Goal: Task Accomplishment & Management: Use online tool/utility

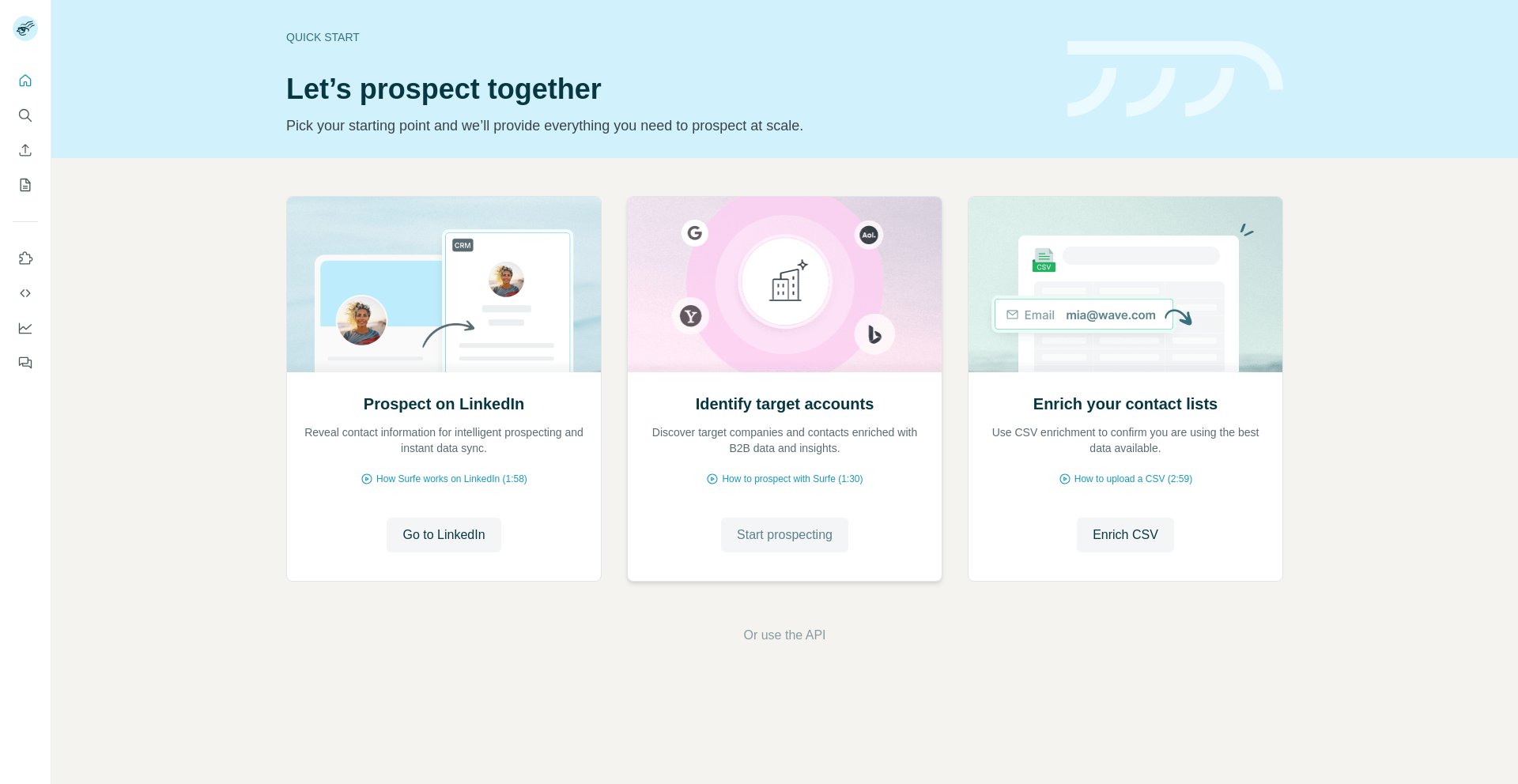
click at [792, 526] on span "Start prospecting" at bounding box center [784, 535] width 96 height 19
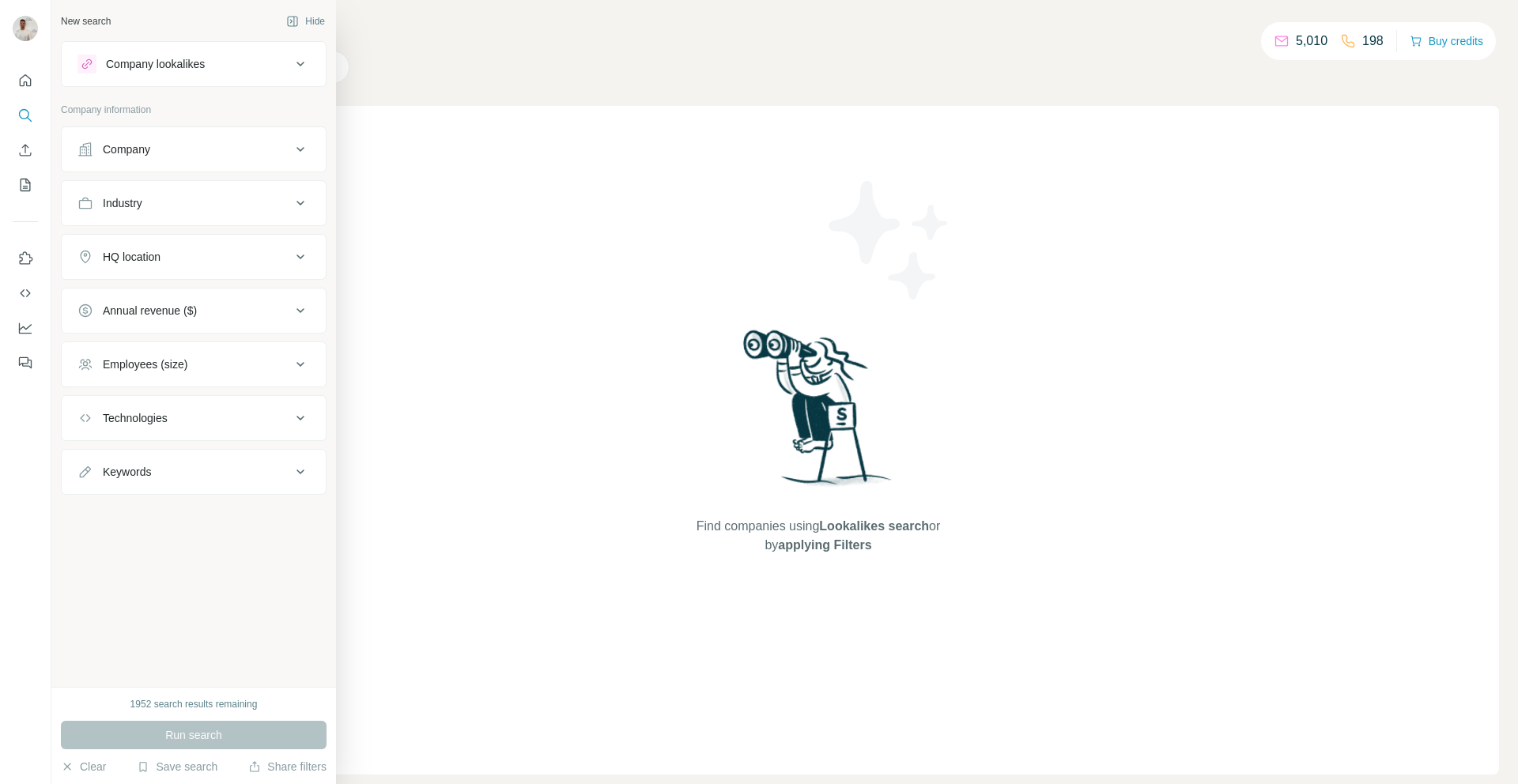
drag, startPoint x: 139, startPoint y: 156, endPoint x: 151, endPoint y: 170, distance: 18.4
click at [139, 156] on div "Company" at bounding box center [127, 149] width 47 height 15
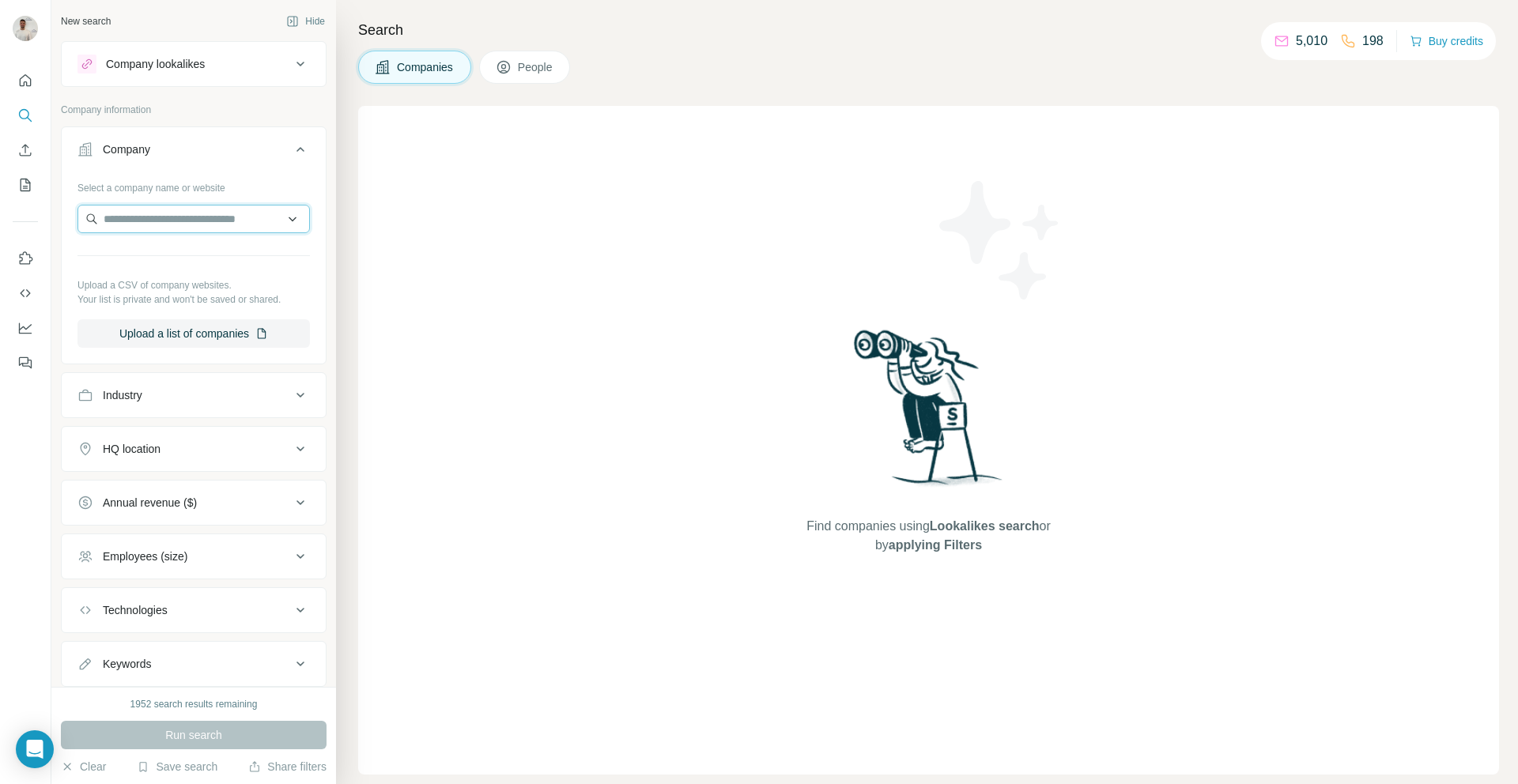
click at [158, 221] on input "text" at bounding box center [193, 219] width 232 height 28
paste input "**********"
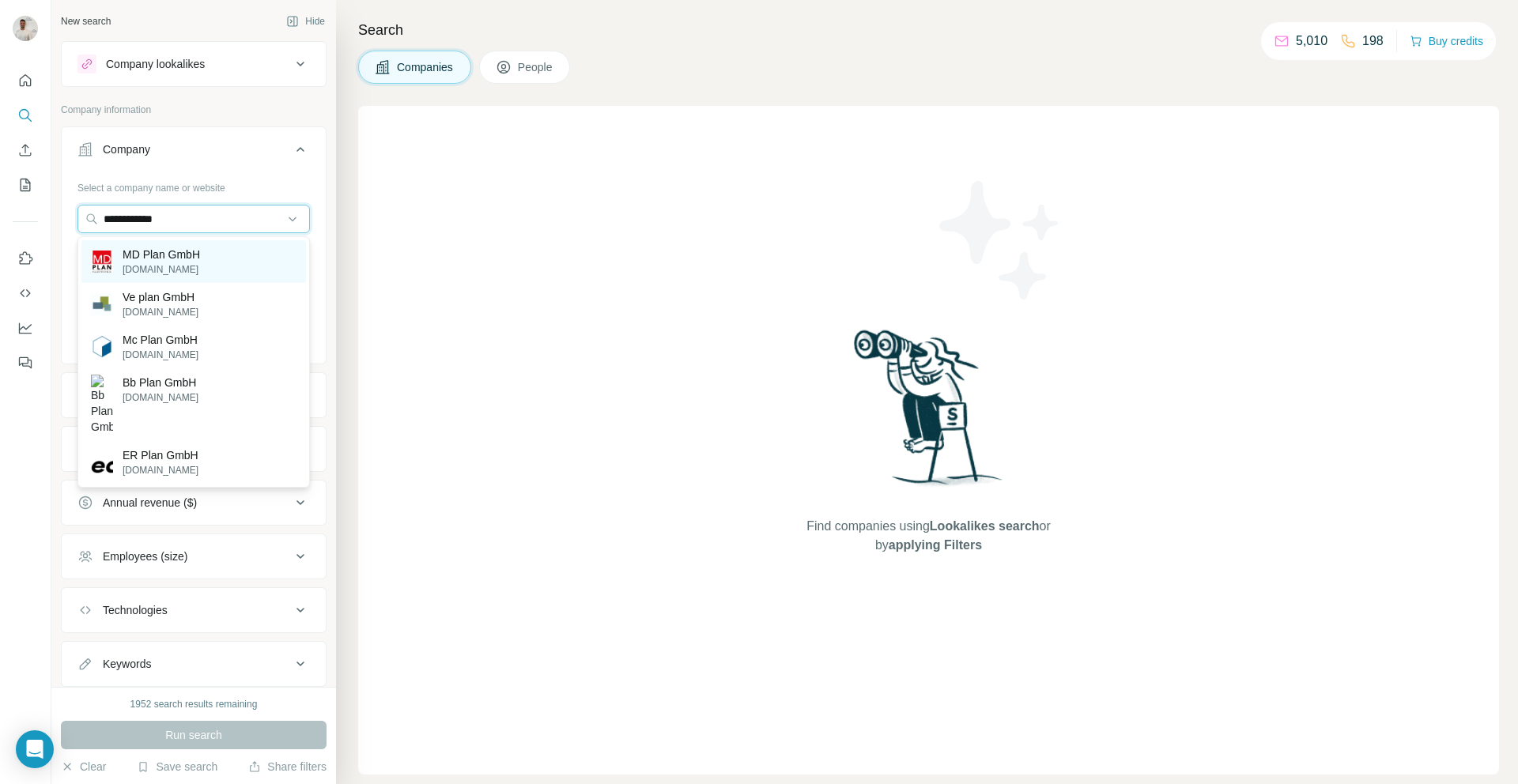
type input "**********"
click at [200, 263] on p "md-plan.ch" at bounding box center [160, 270] width 77 height 15
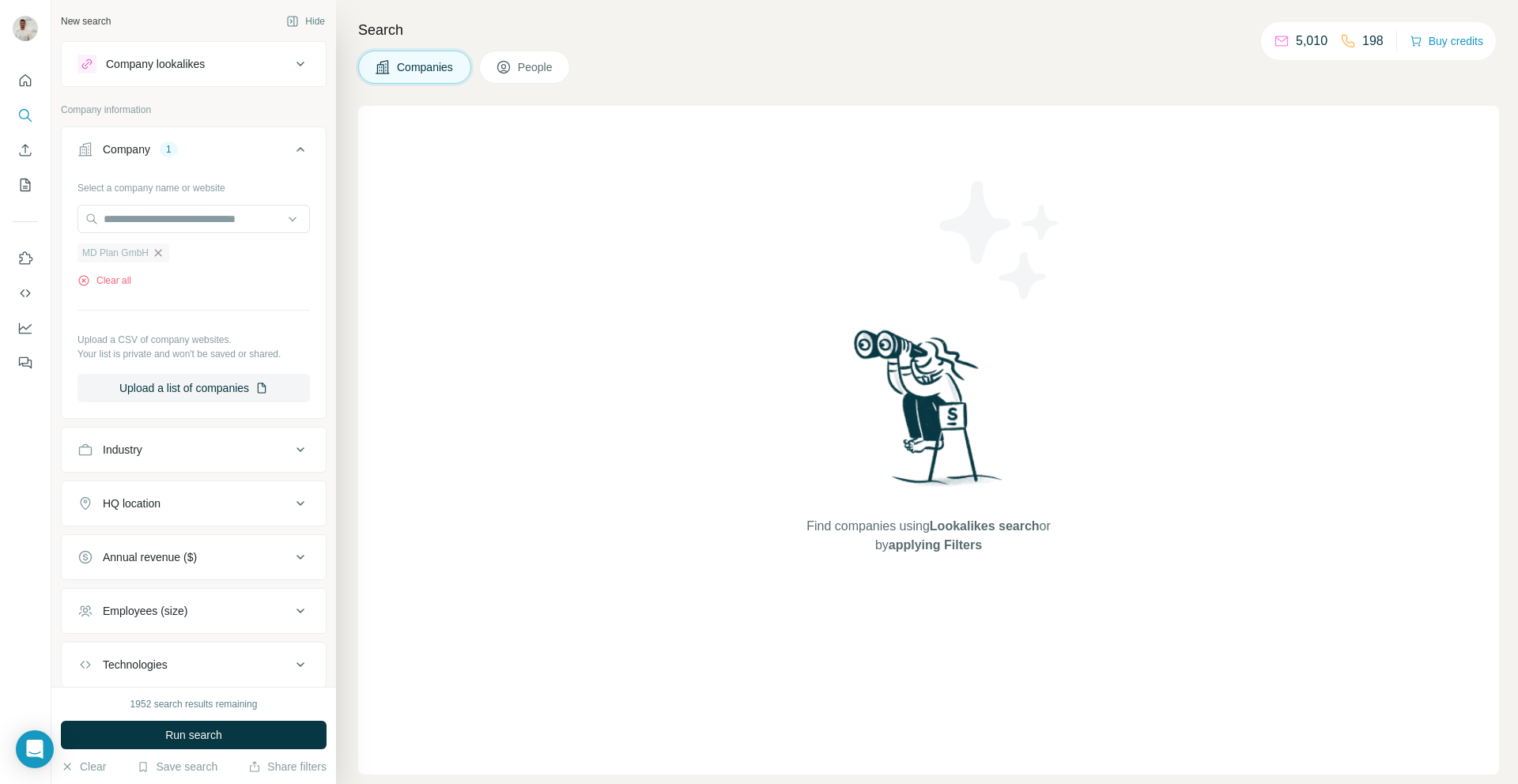
click at [158, 253] on icon "button" at bounding box center [159, 253] width 13 height 13
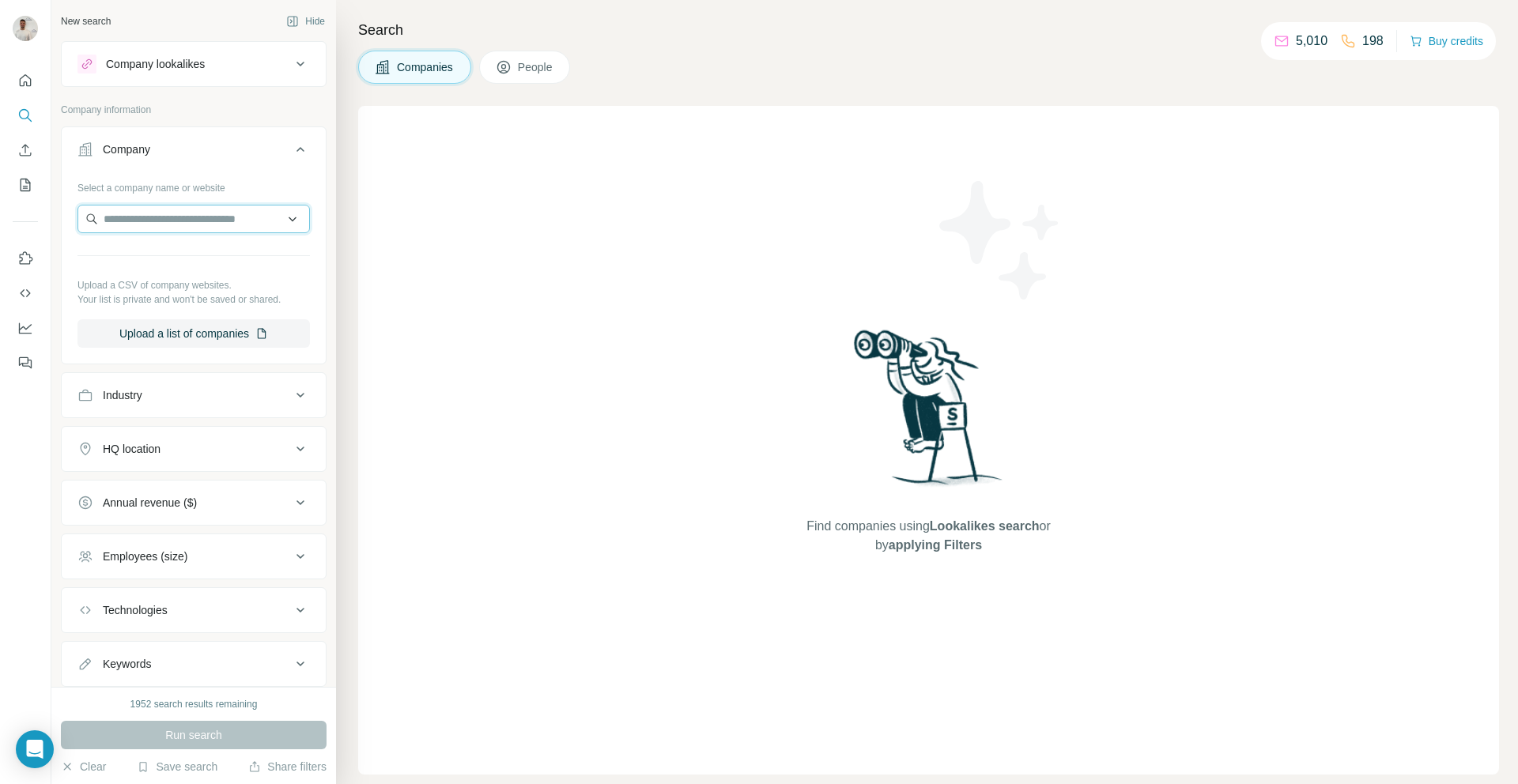
click at [162, 219] on input "text" at bounding box center [193, 219] width 232 height 28
paste input "**********"
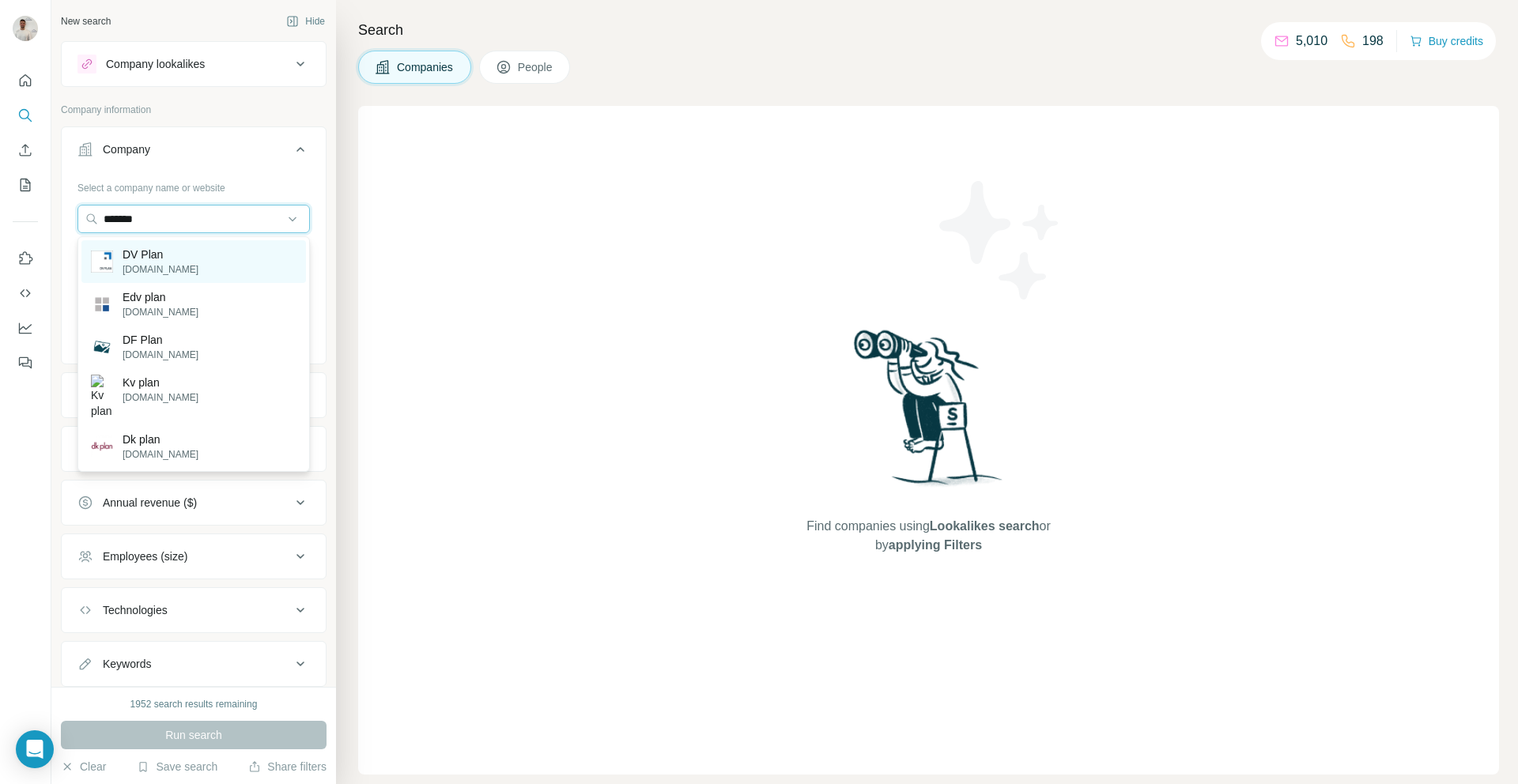
type input "*******"
click at [200, 258] on div "DV Plan dv-plan.de" at bounding box center [193, 262] width 224 height 43
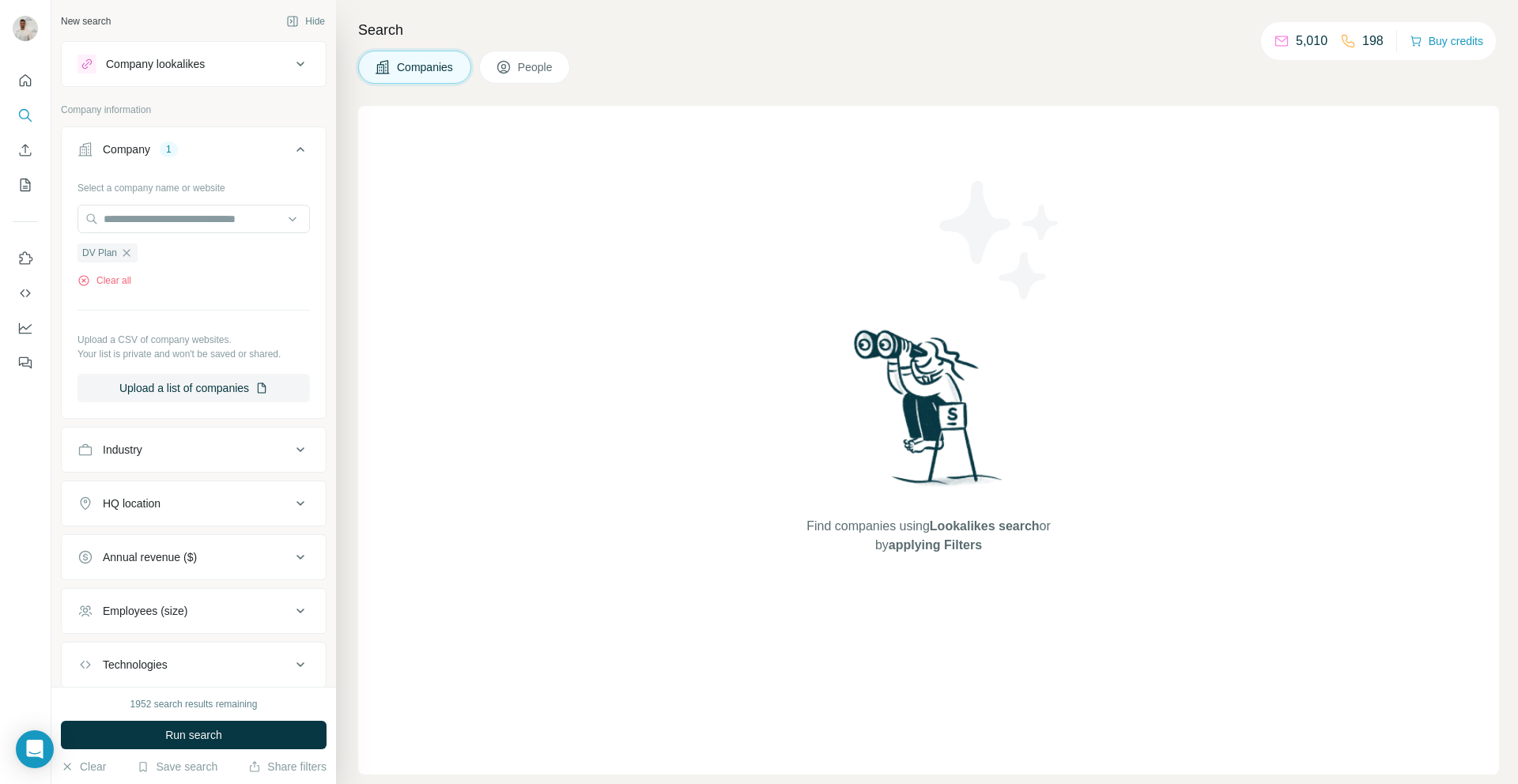
drag, startPoint x: 235, startPoint y: 733, endPoint x: 294, endPoint y: 634, distance: 115.2
click at [235, 733] on button "Run search" at bounding box center [193, 735] width 265 height 28
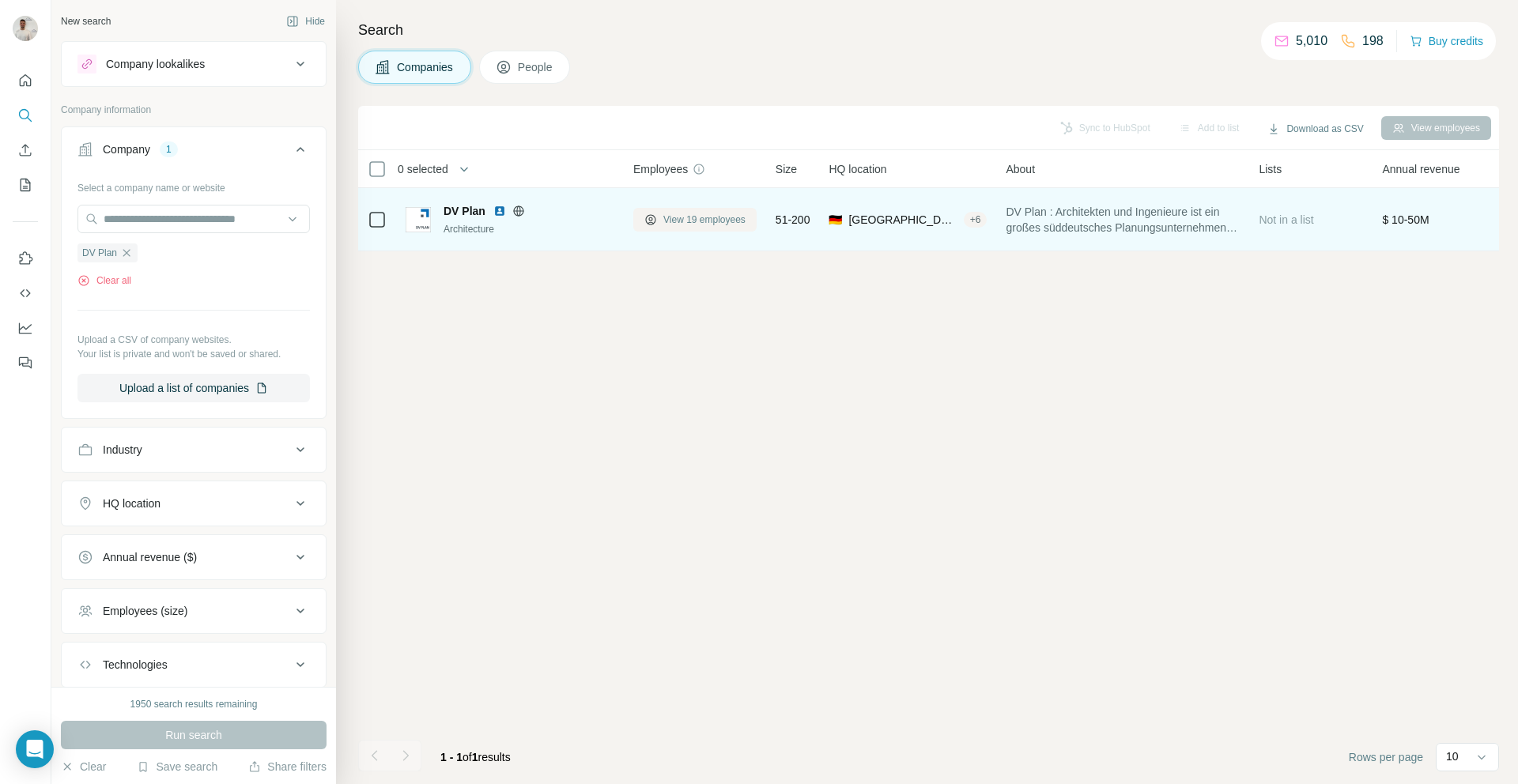
click at [700, 223] on span "View 19 employees" at bounding box center [705, 220] width 82 height 15
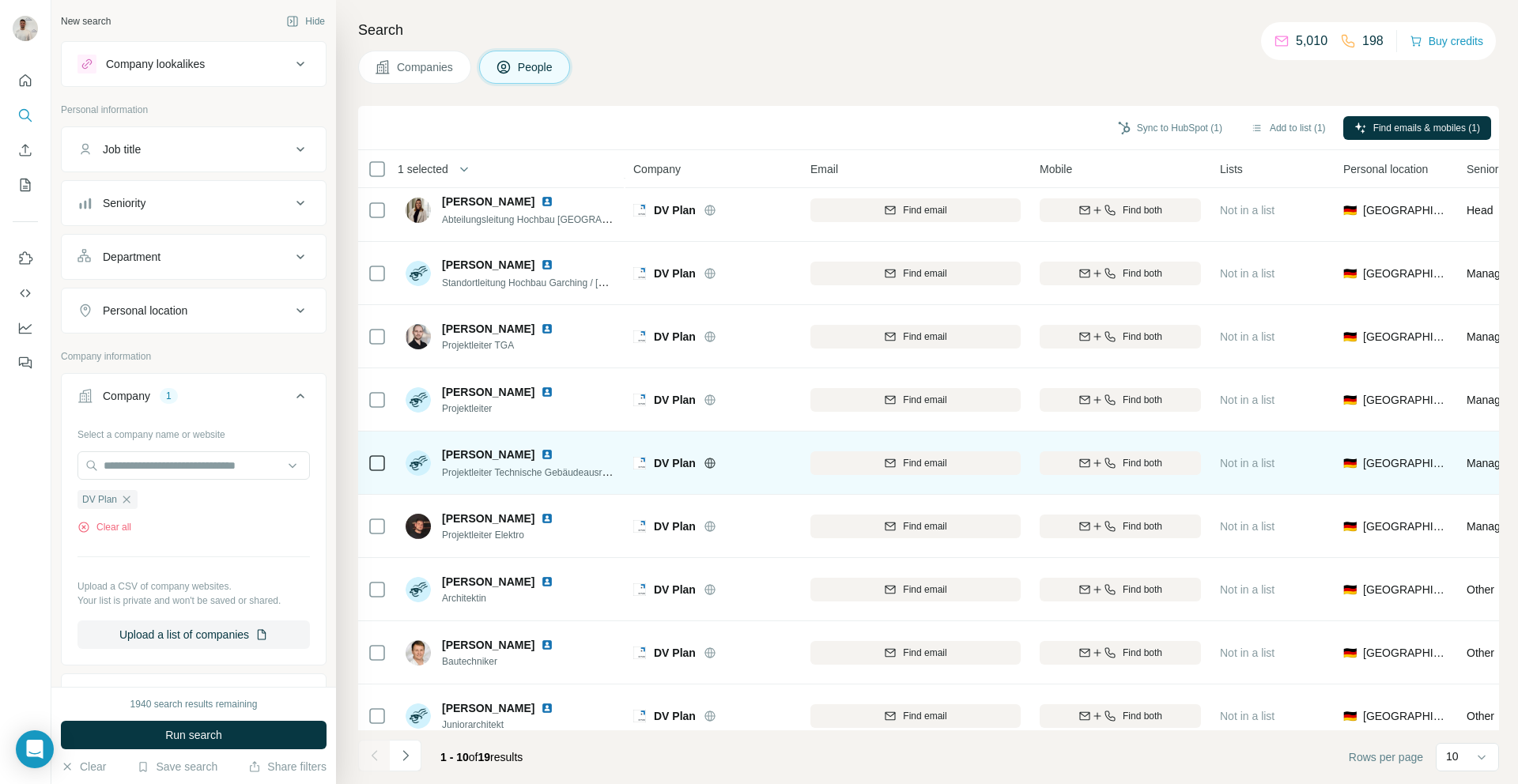
scroll to position [90, 0]
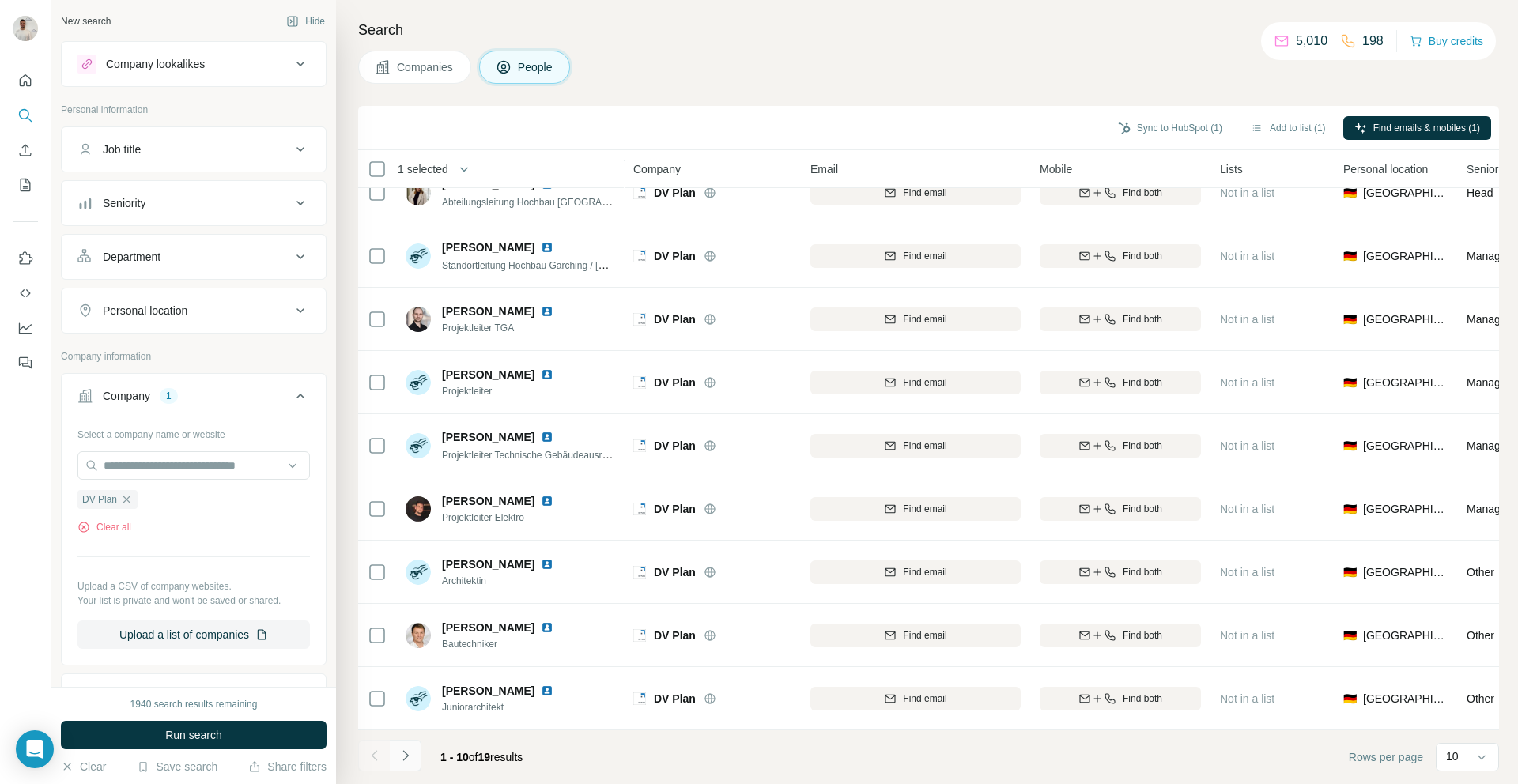
click at [411, 758] on icon "Navigate to next page" at bounding box center [405, 756] width 15 height 15
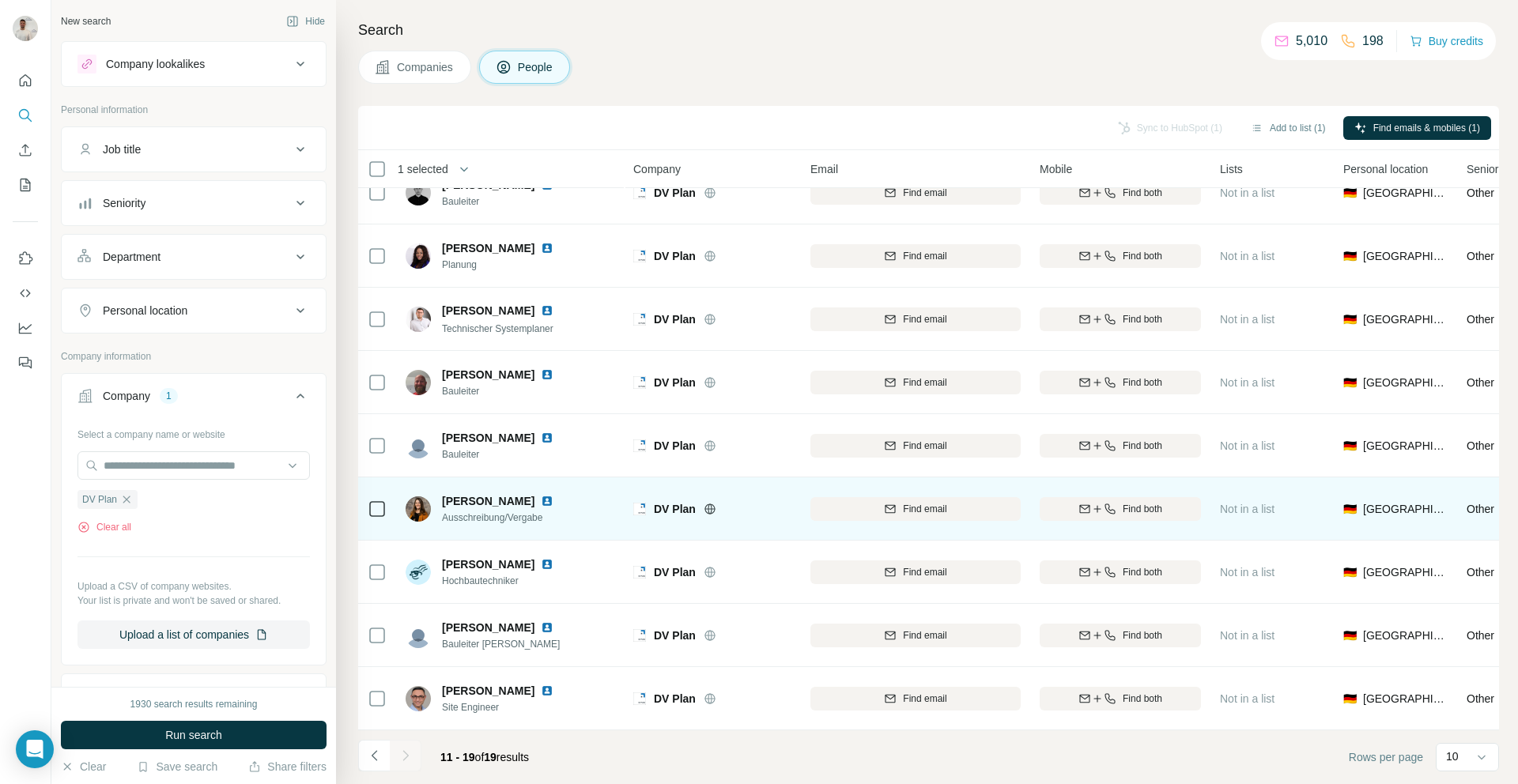
scroll to position [0, 0]
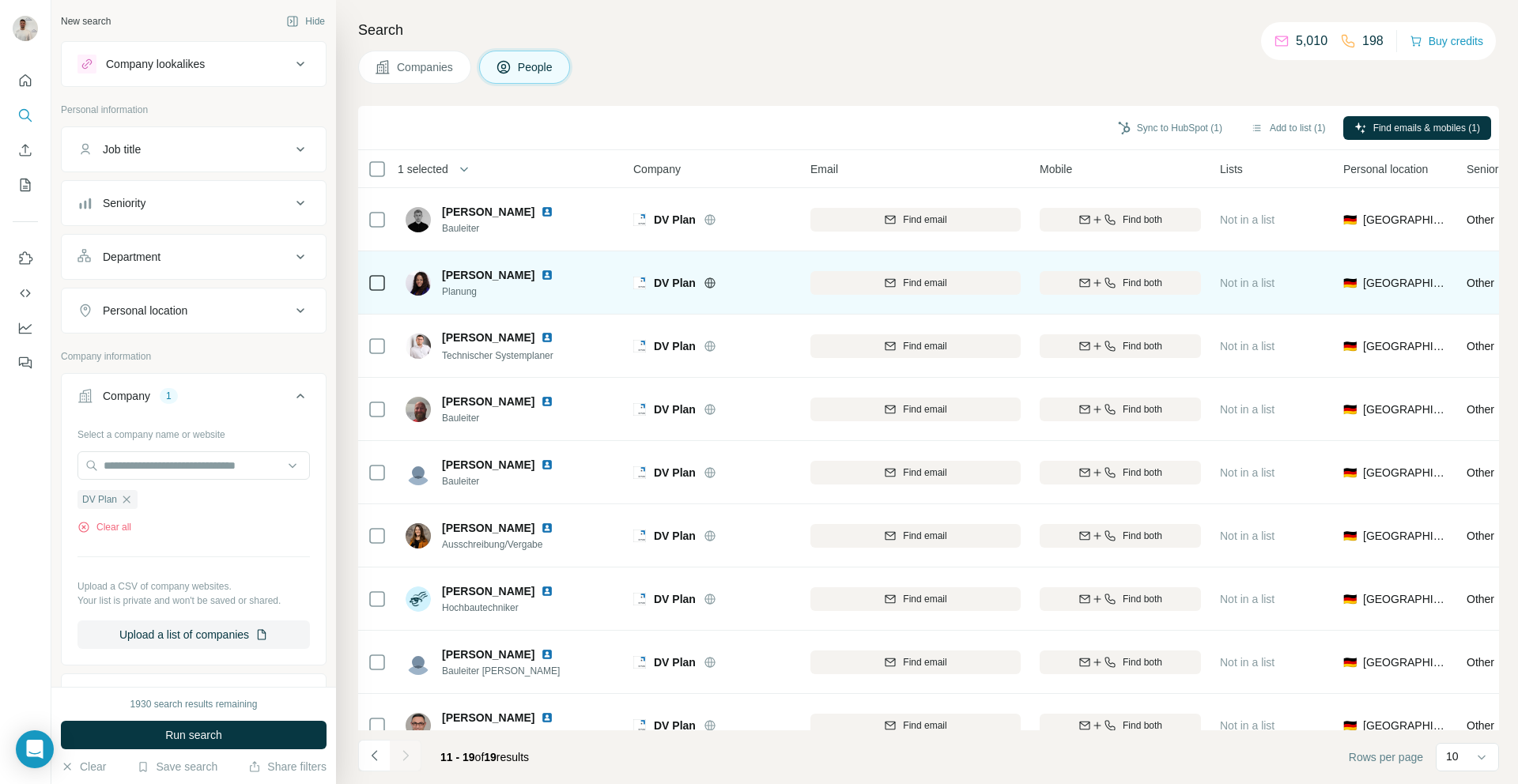
click at [541, 273] on img at bounding box center [547, 275] width 13 height 13
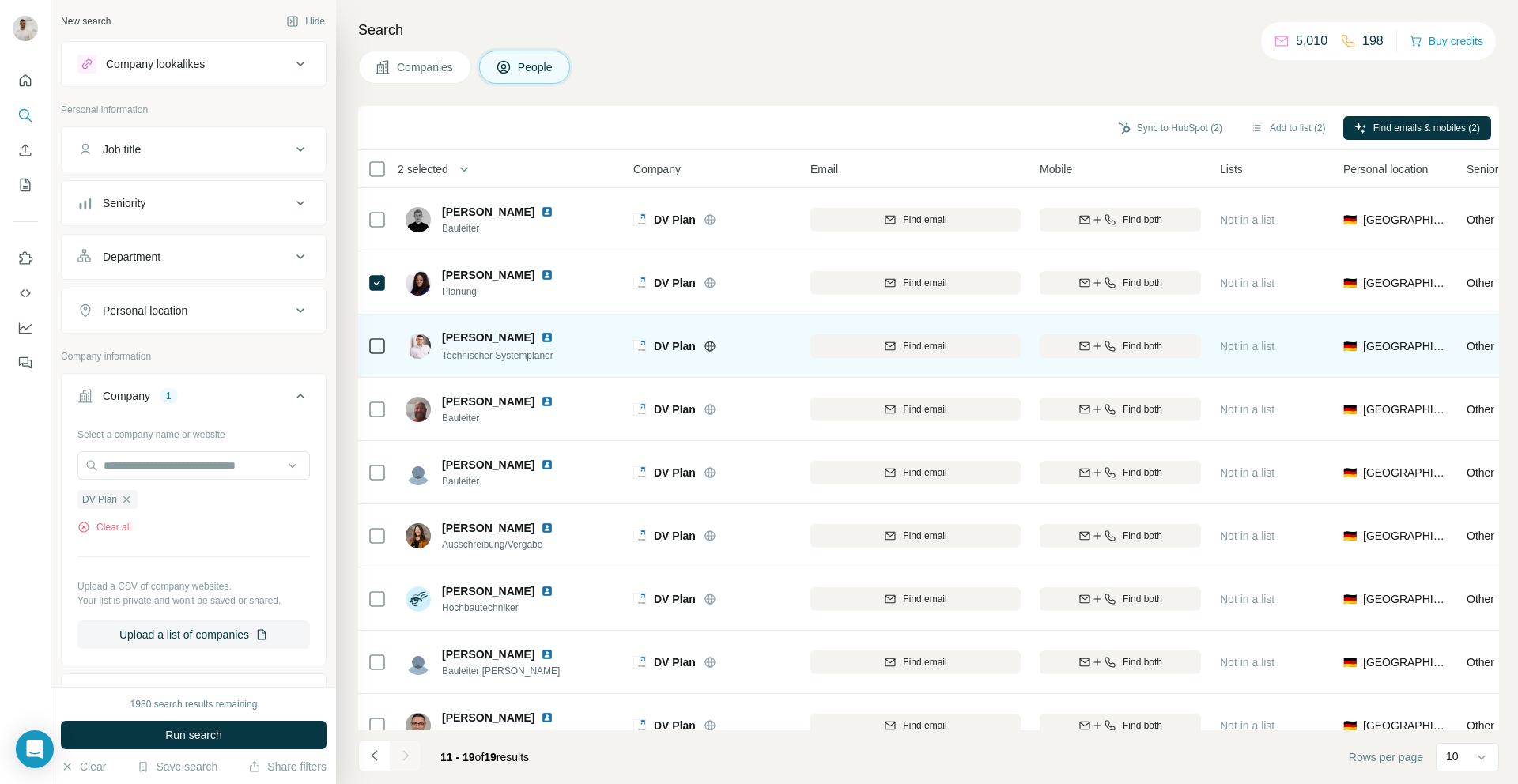
scroll to position [26, 0]
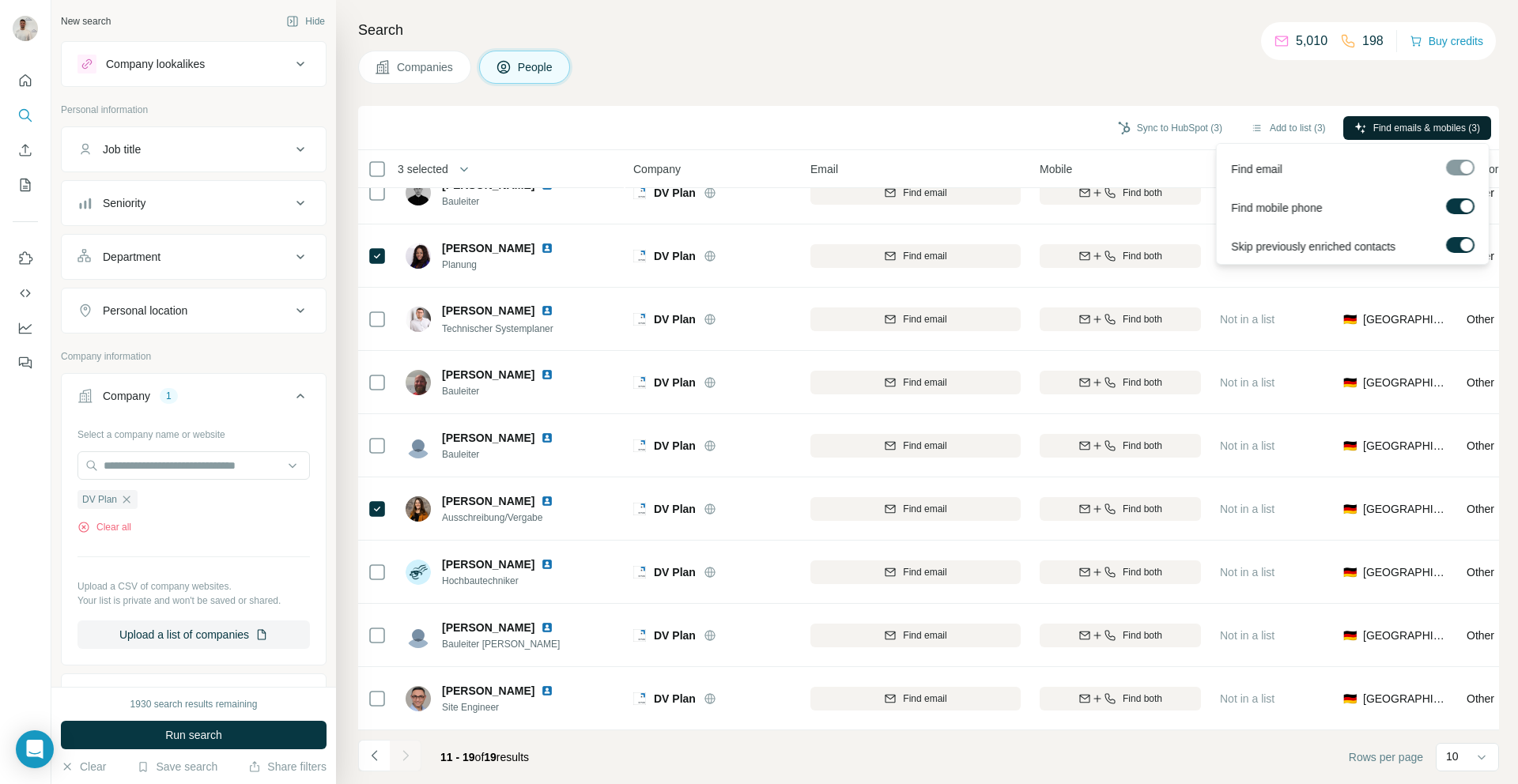
click at [1383, 125] on span "Find emails & mobiles (3)" at bounding box center [1427, 129] width 107 height 15
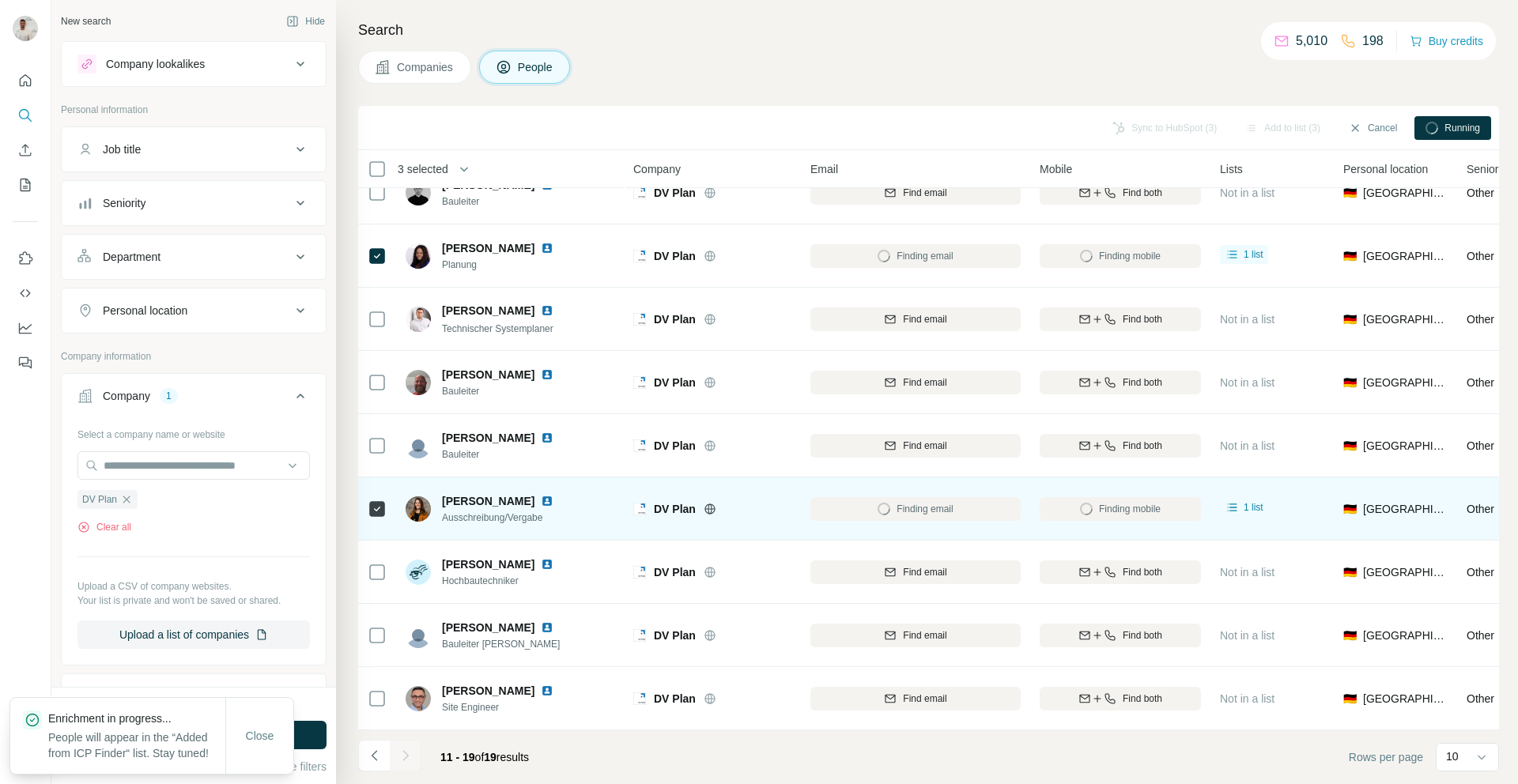
click at [553, 500] on img at bounding box center [547, 501] width 13 height 13
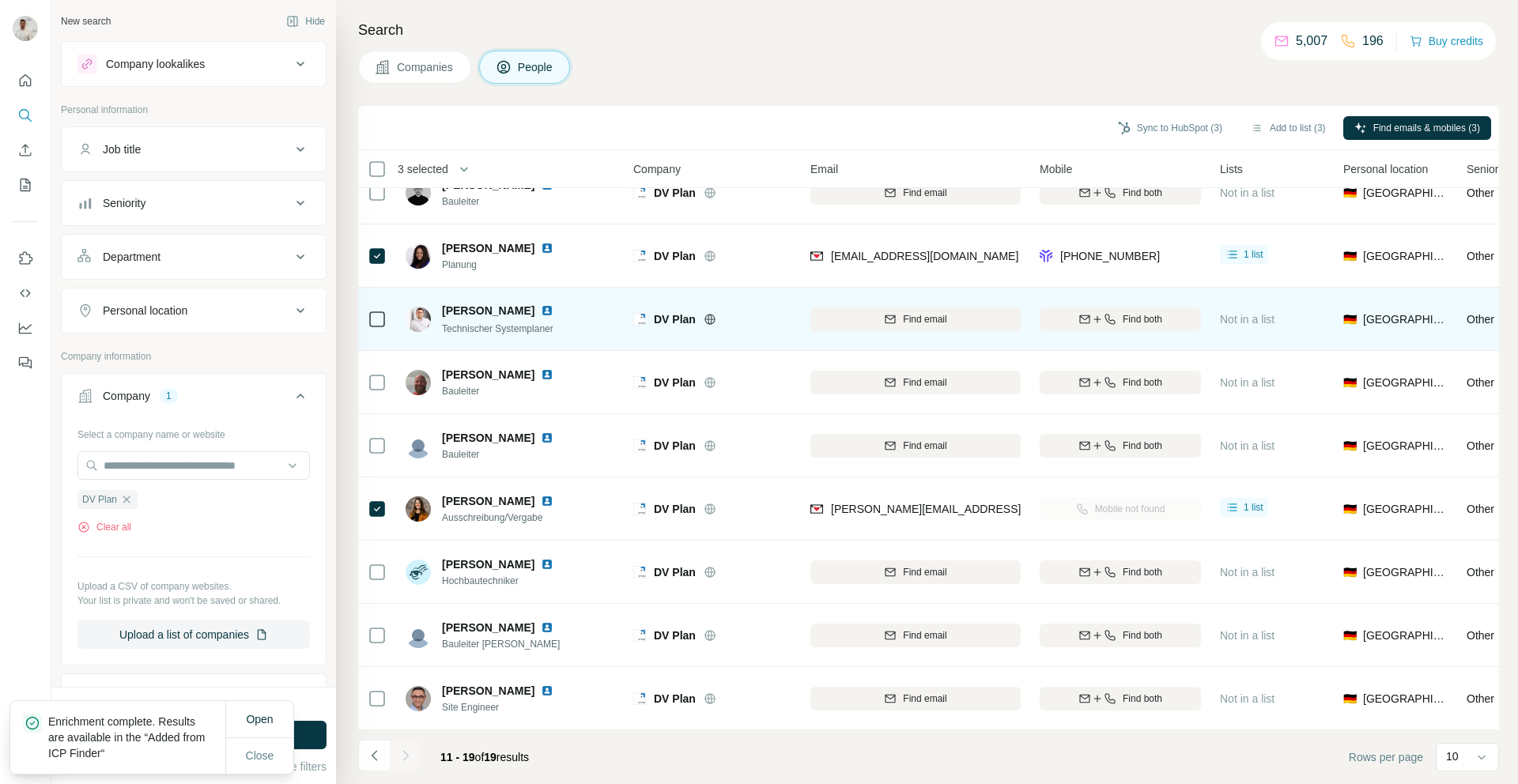
scroll to position [0, 0]
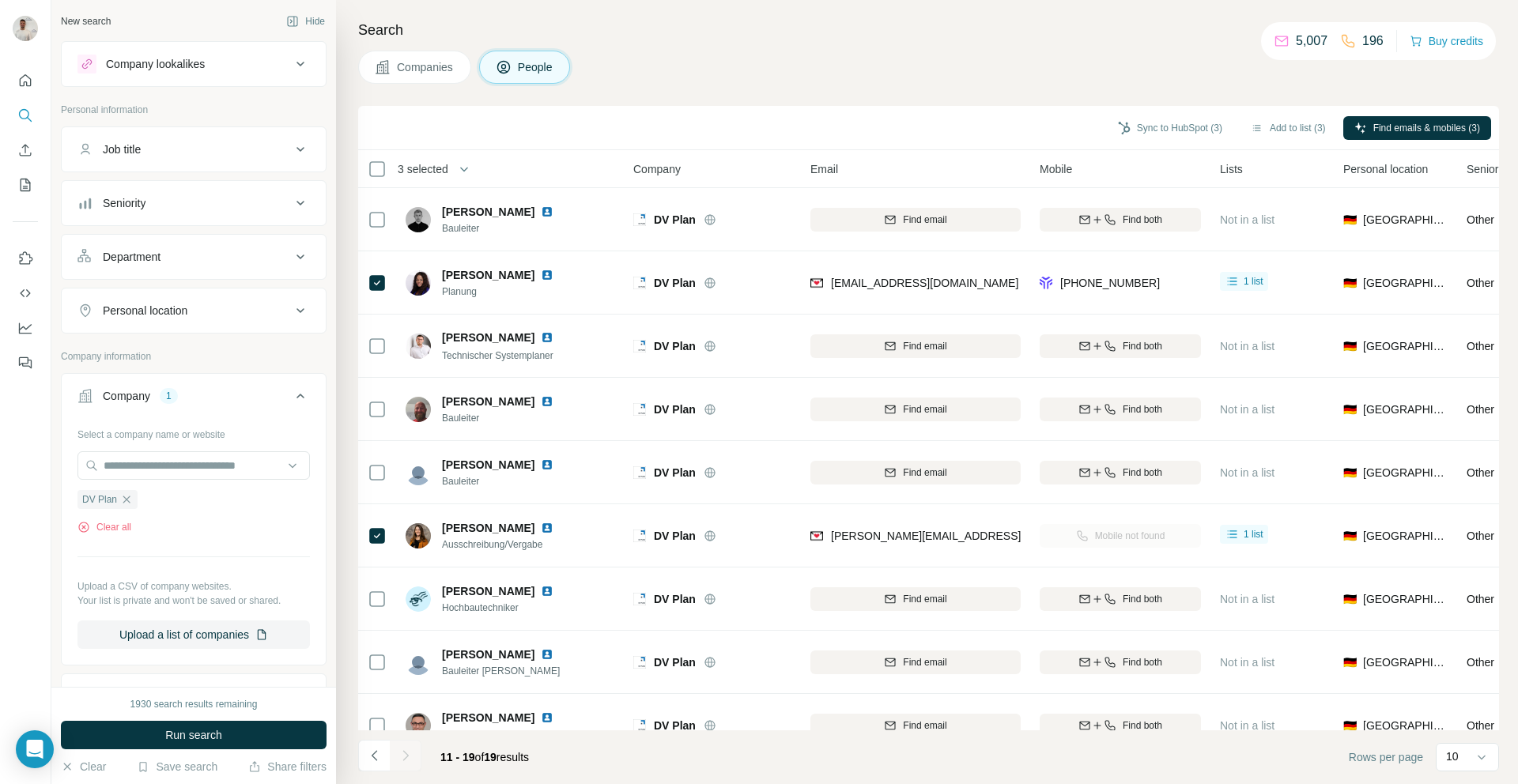
click at [378, 758] on icon "Navigate to previous page" at bounding box center [374, 756] width 15 height 15
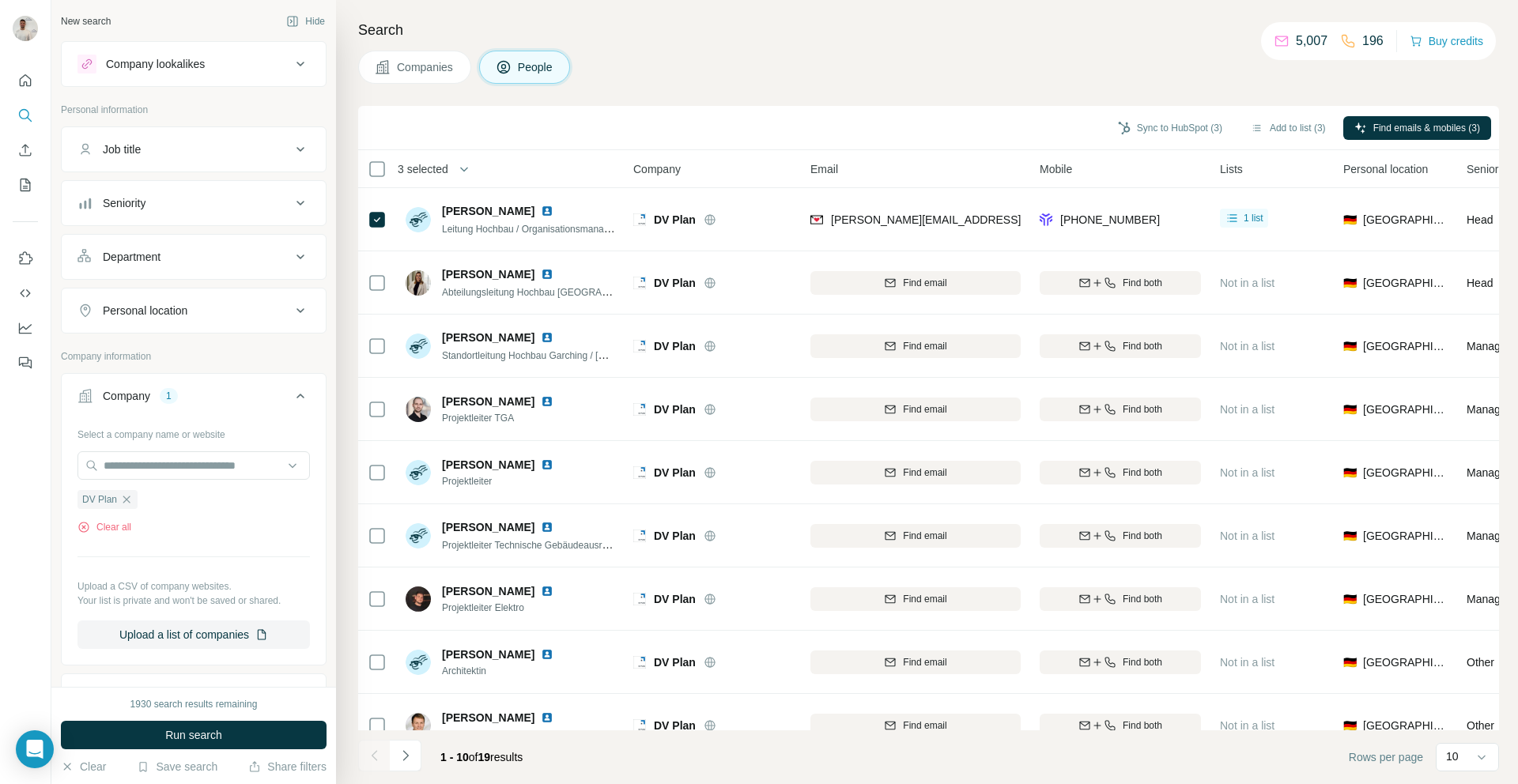
drag, startPoint x: 1185, startPoint y: 128, endPoint x: 1170, endPoint y: 142, distance: 20.5
click at [1185, 128] on button "Sync to HubSpot (3)" at bounding box center [1170, 129] width 127 height 24
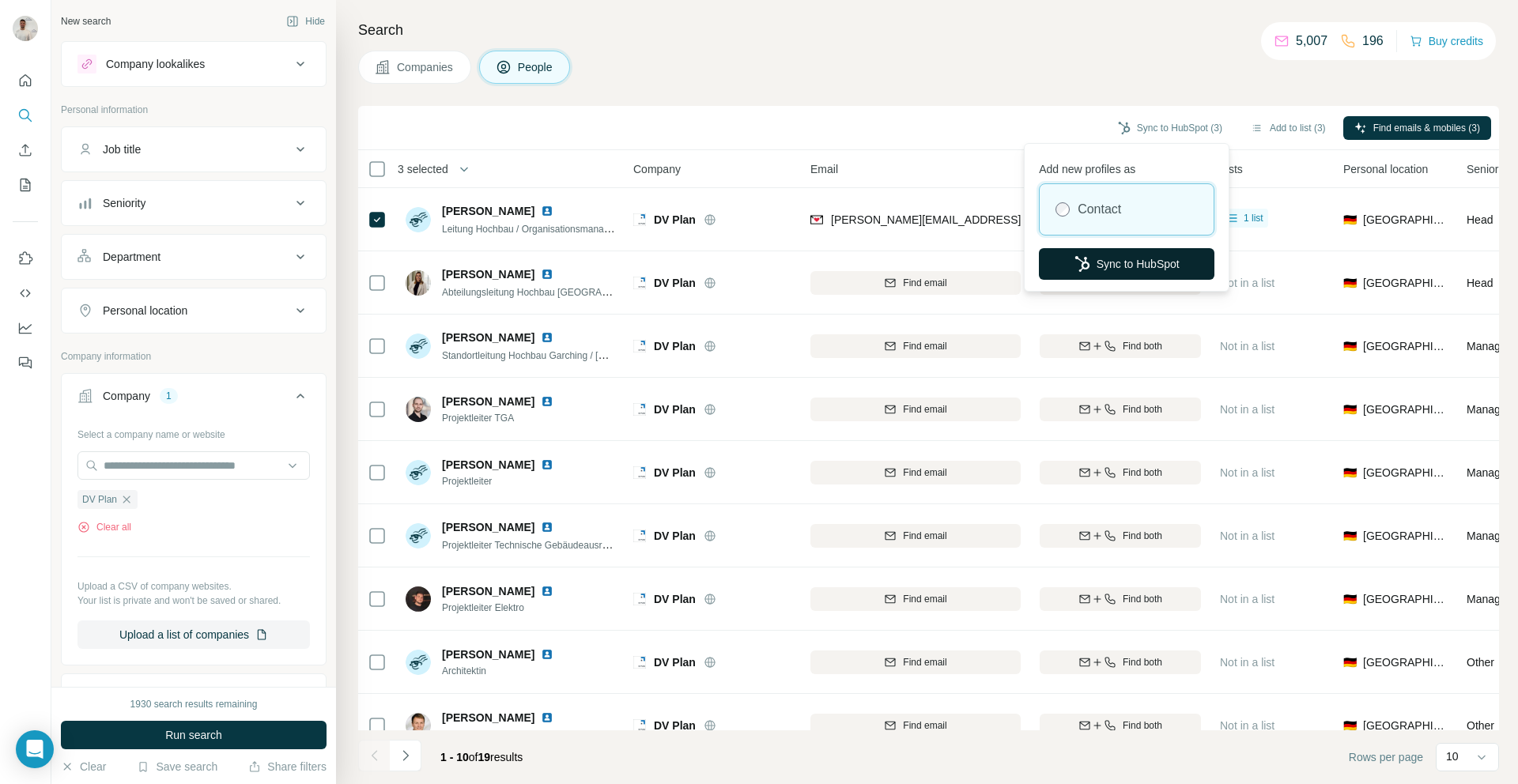
click at [1125, 266] on button "Sync to HubSpot" at bounding box center [1127, 263] width 176 height 32
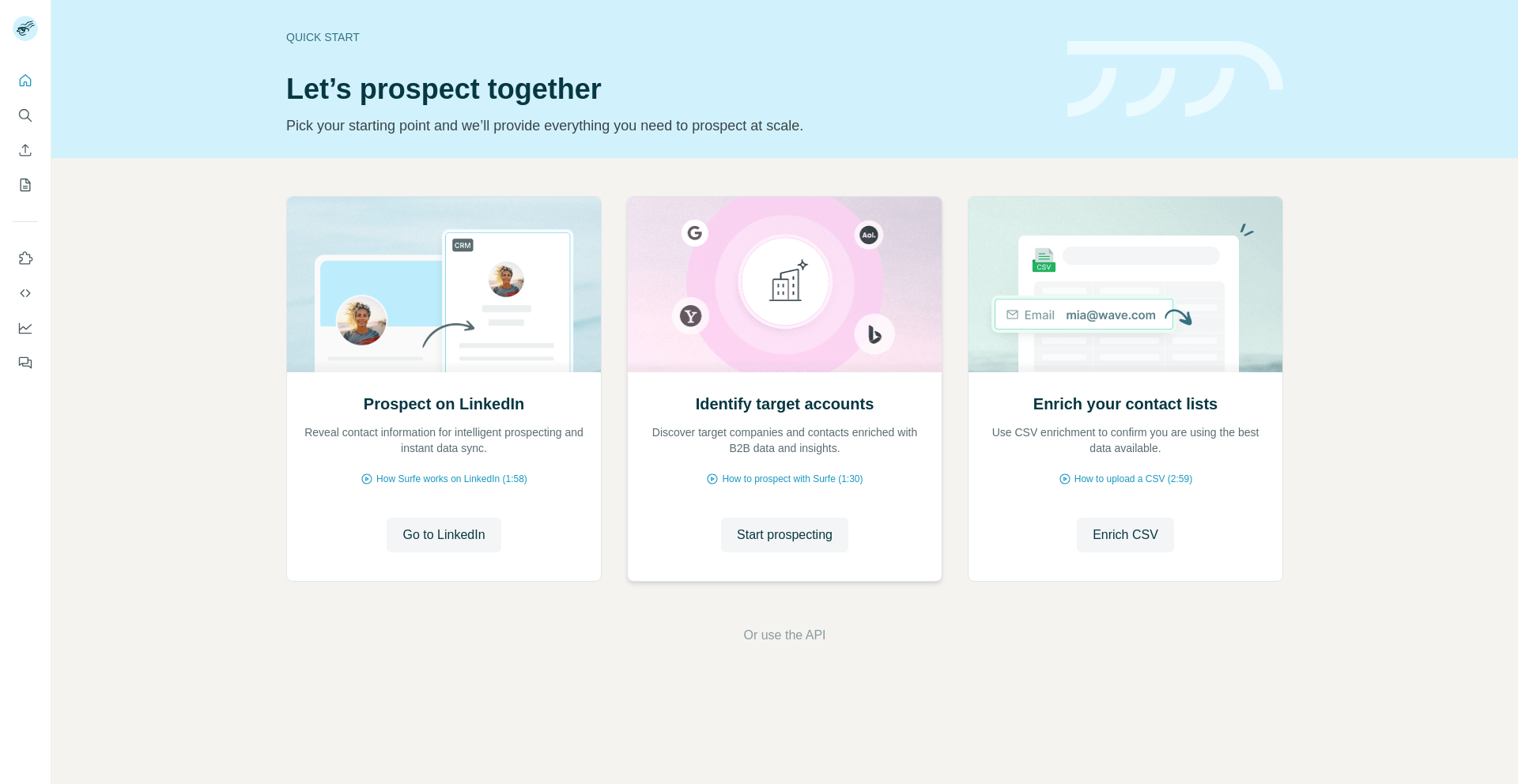
drag, startPoint x: 793, startPoint y: 538, endPoint x: 769, endPoint y: 502, distance: 43.3
click at [793, 538] on span "Start prospecting" at bounding box center [784, 535] width 96 height 19
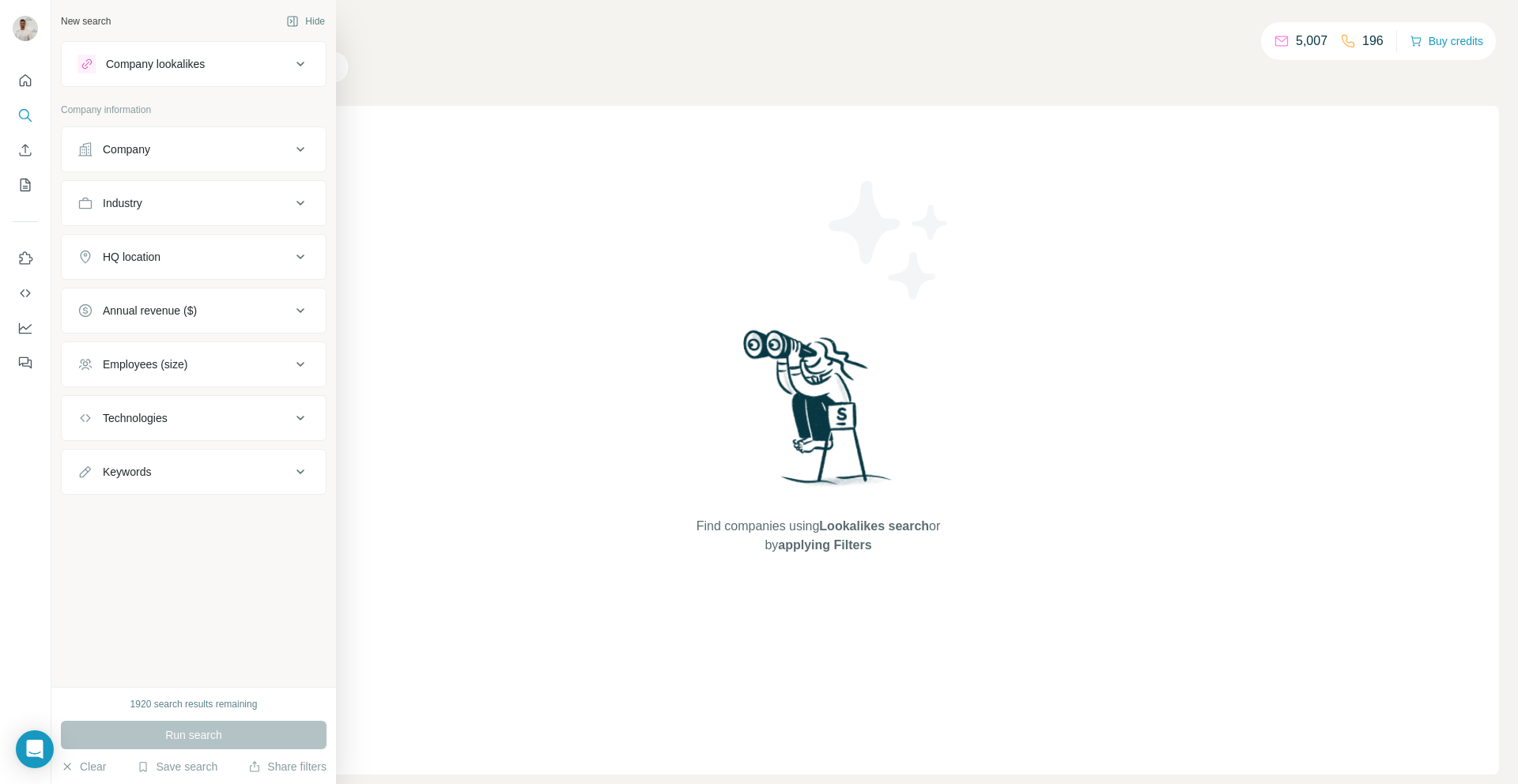
drag, startPoint x: 62, startPoint y: 153, endPoint x: 121, endPoint y: 153, distance: 59.0
click at [80, 154] on icon at bounding box center [85, 149] width 15 height 15
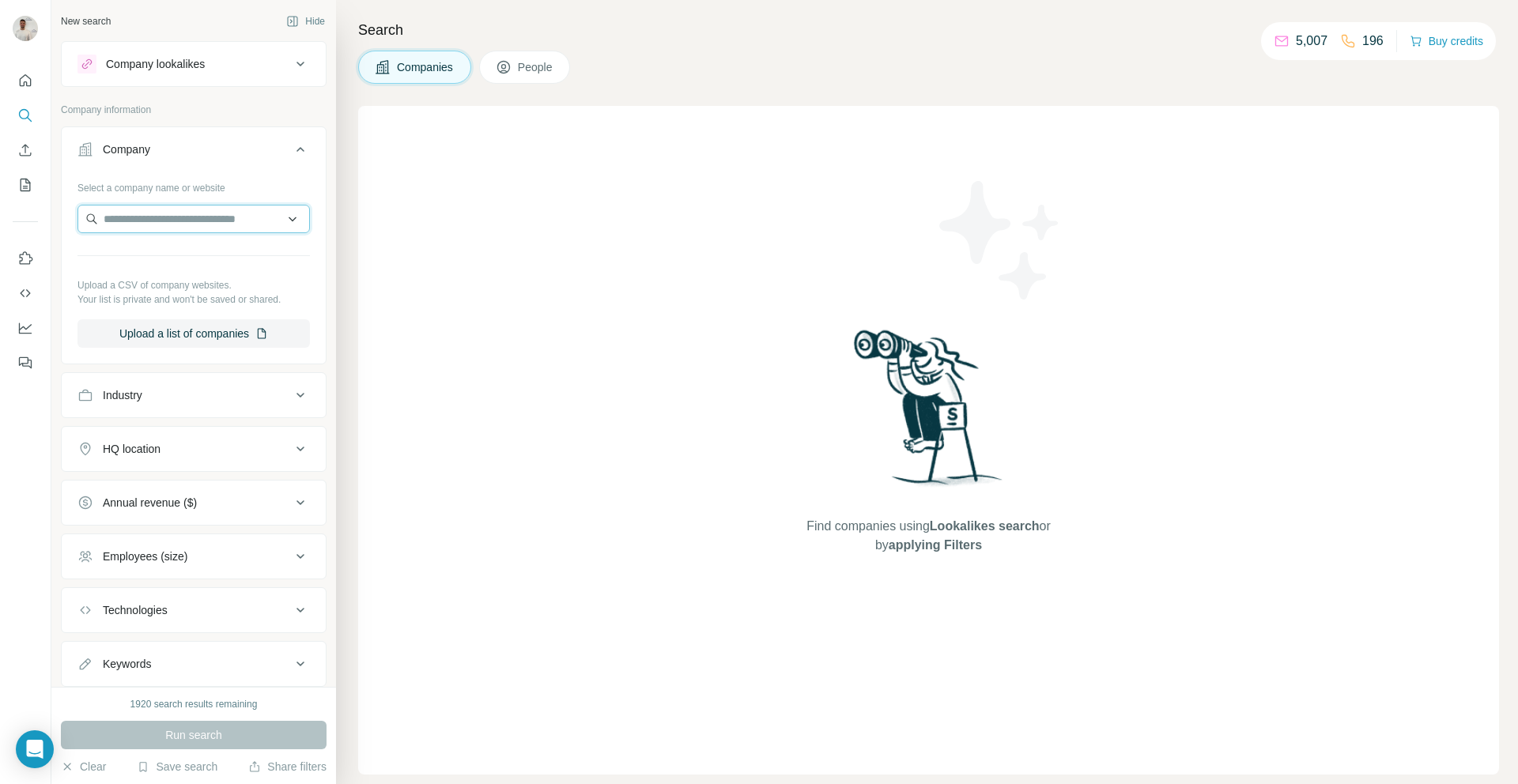
click at [171, 209] on input "text" at bounding box center [193, 219] width 232 height 28
paste input "****"
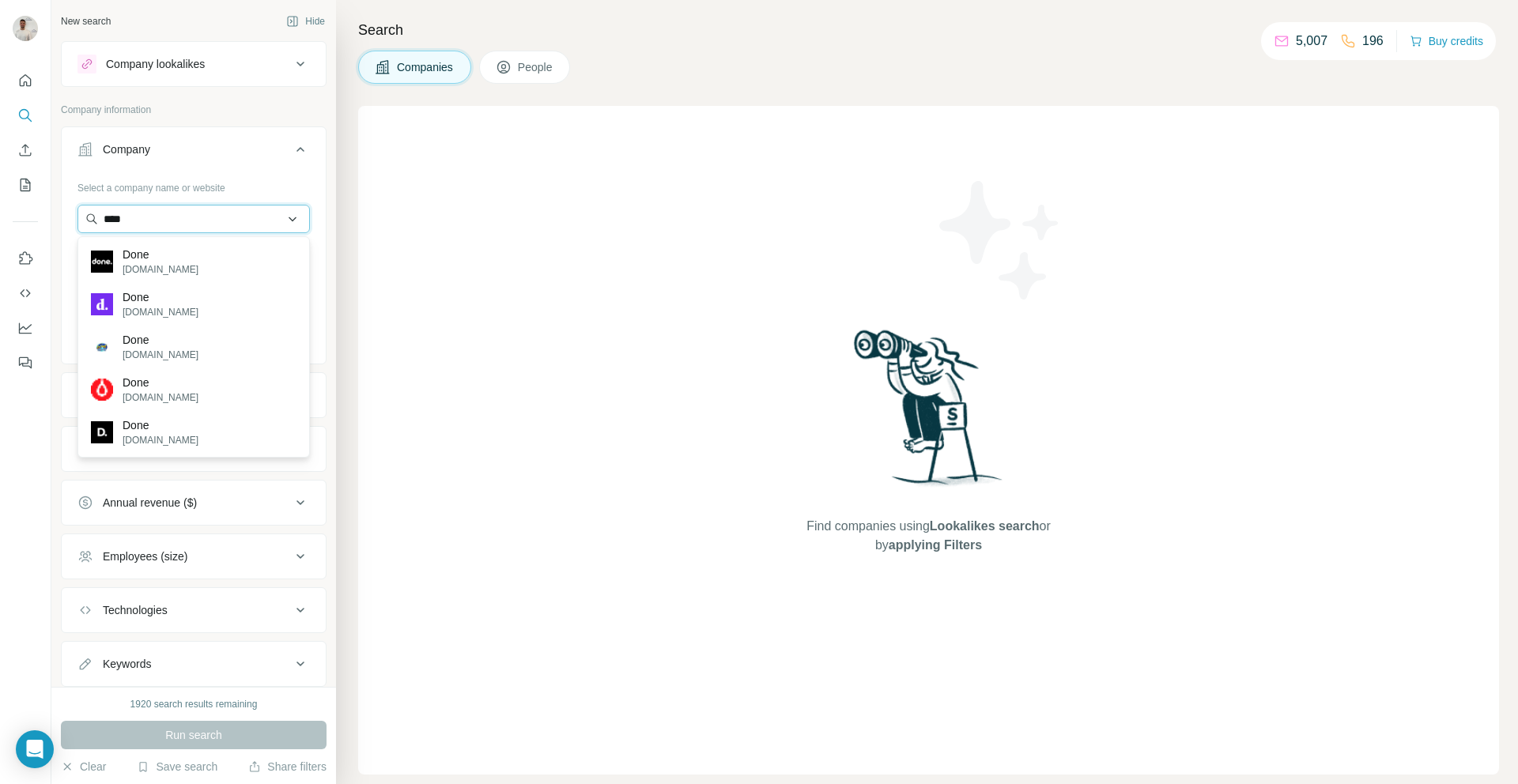
click at [221, 223] on input "****" at bounding box center [193, 219] width 232 height 28
click at [220, 223] on input "****" at bounding box center [193, 219] width 232 height 28
paste input "**********"
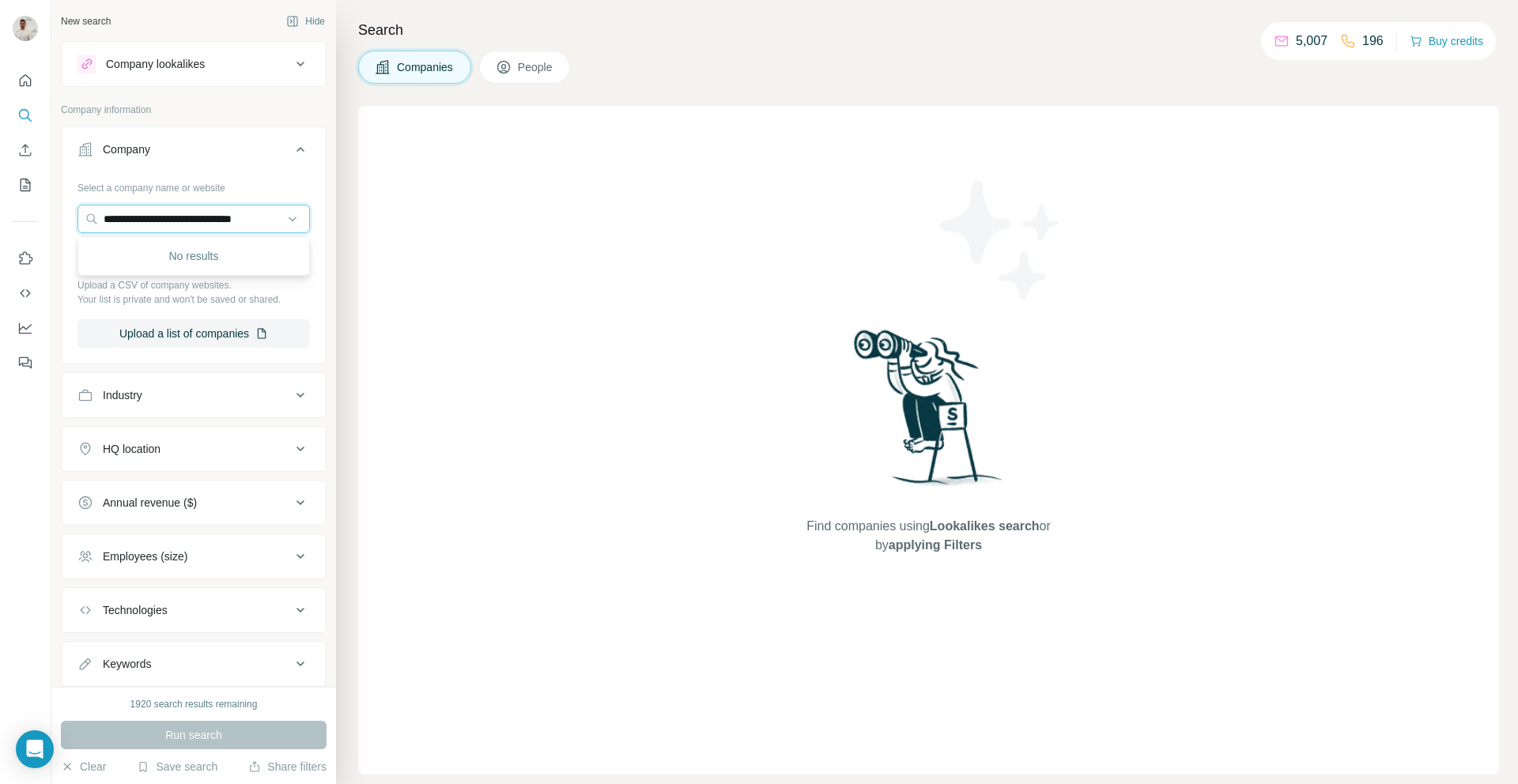
drag, startPoint x: 240, startPoint y: 222, endPoint x: 322, endPoint y: 223, distance: 82.0
click at [322, 223] on div "**********" at bounding box center [194, 268] width 264 height 186
click at [127, 223] on input "**********" at bounding box center [193, 219] width 232 height 28
type input "**********"
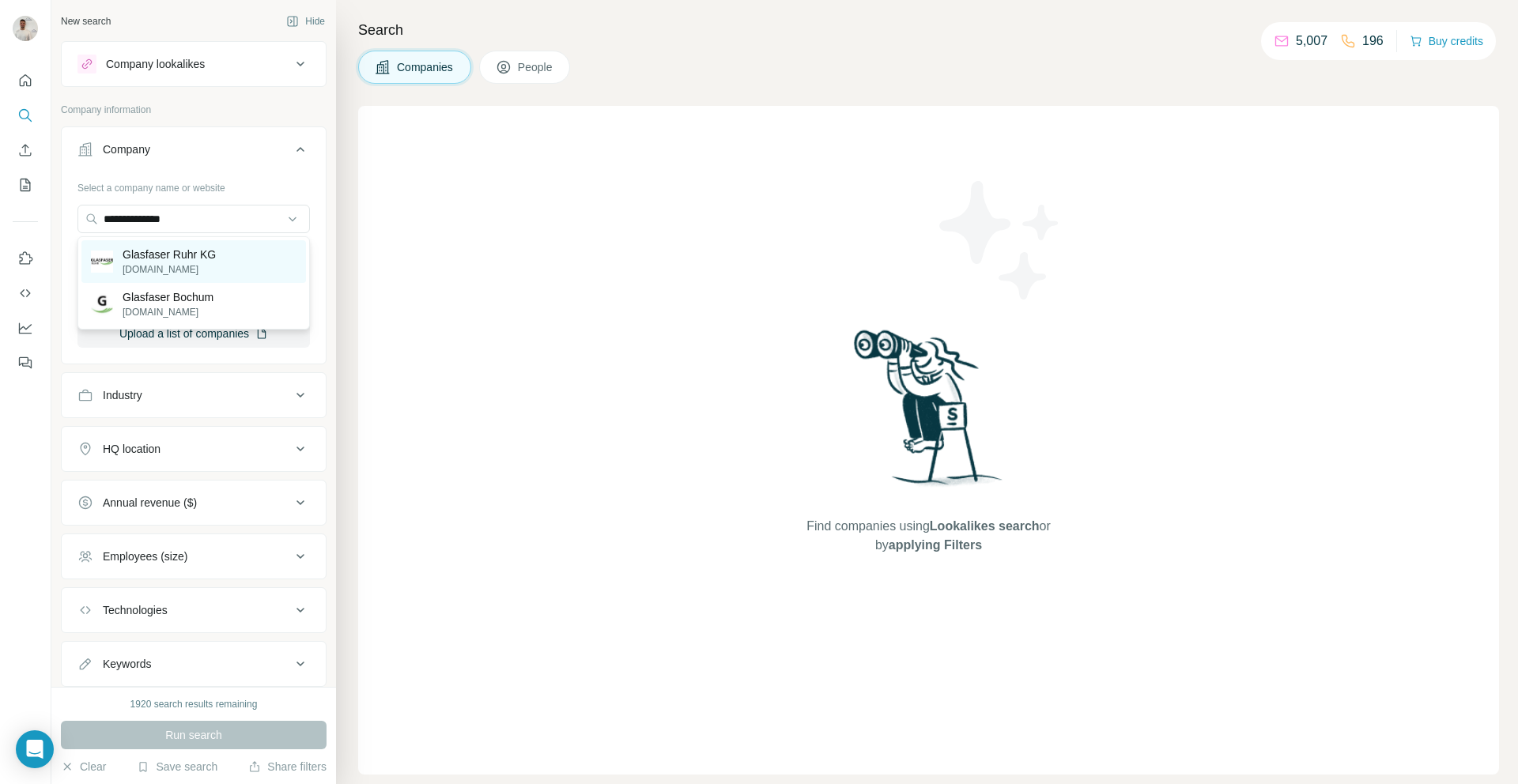
click at [216, 259] on p "Glasfaser Ruhr KG" at bounding box center [169, 254] width 93 height 15
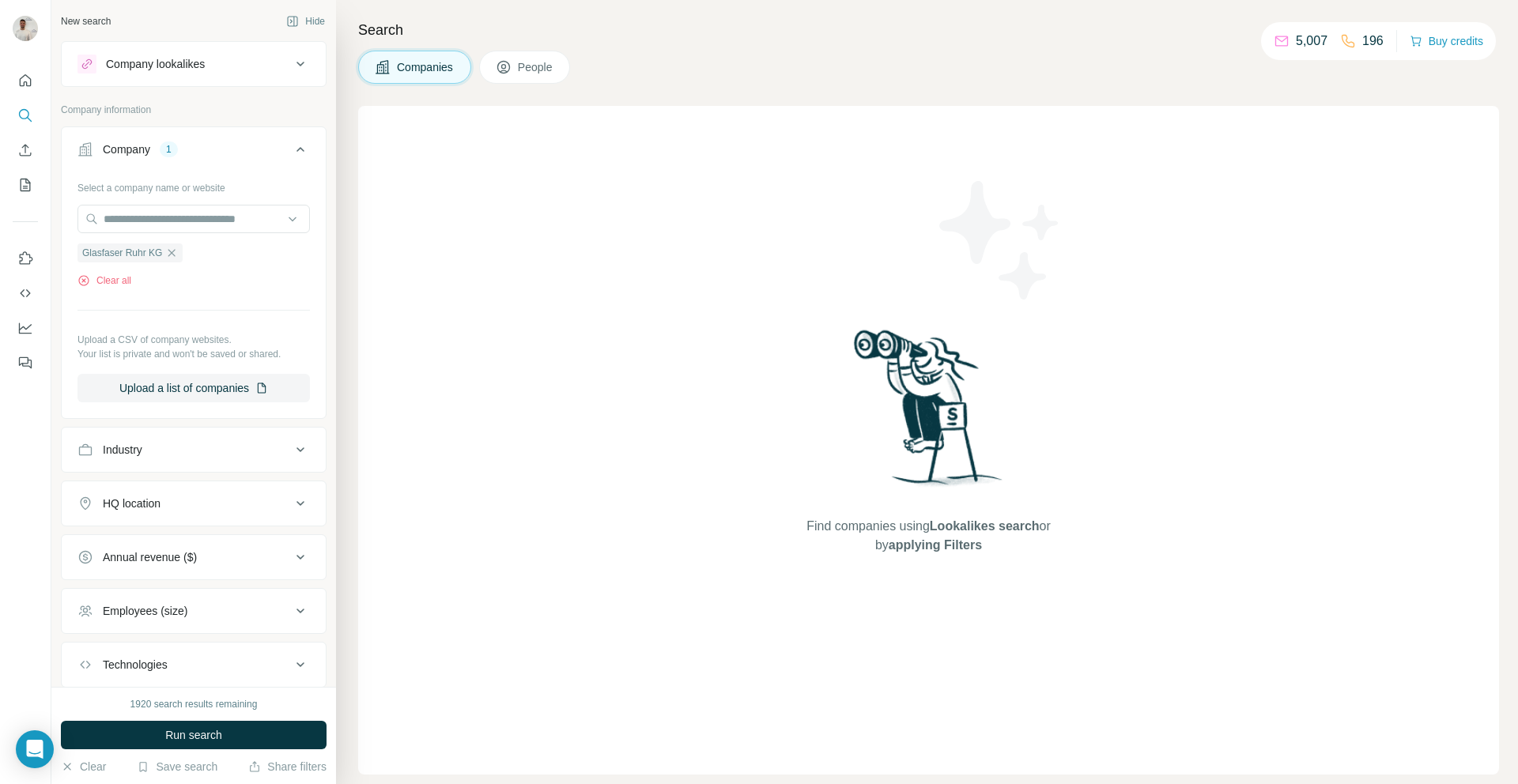
click at [279, 732] on button "Run search" at bounding box center [193, 735] width 265 height 28
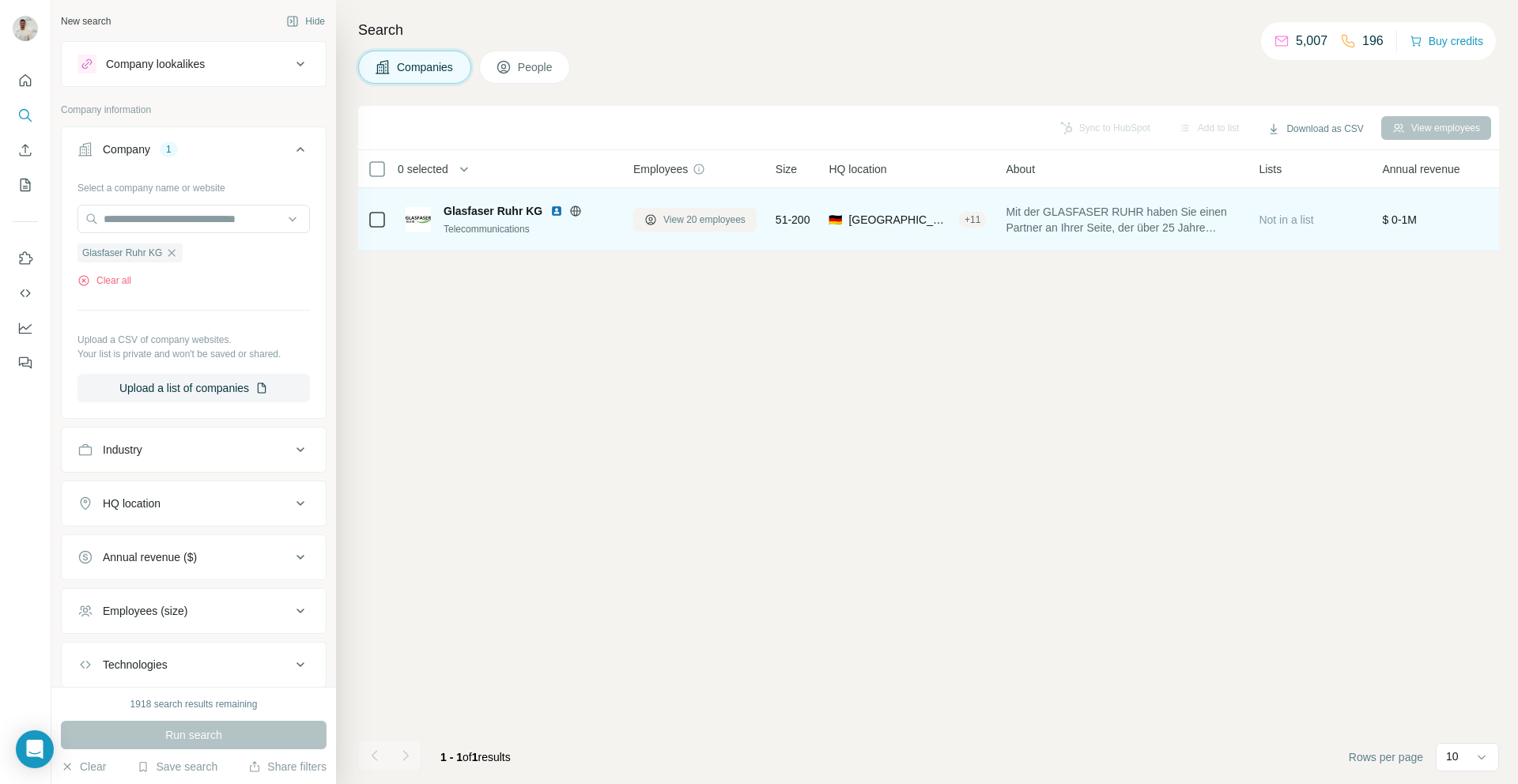
click at [718, 214] on span "View 20 employees" at bounding box center [705, 220] width 82 height 15
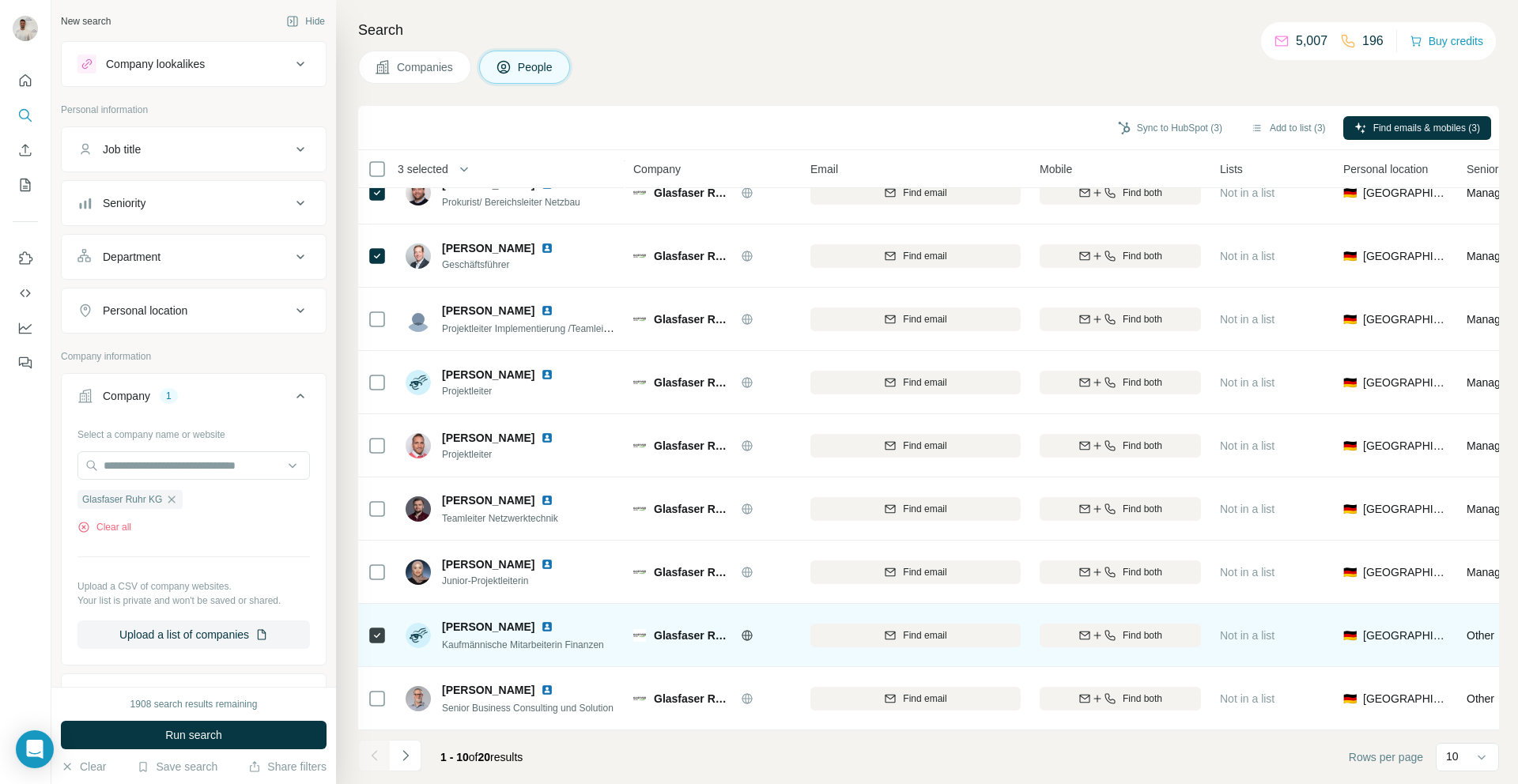
scroll to position [83, 2]
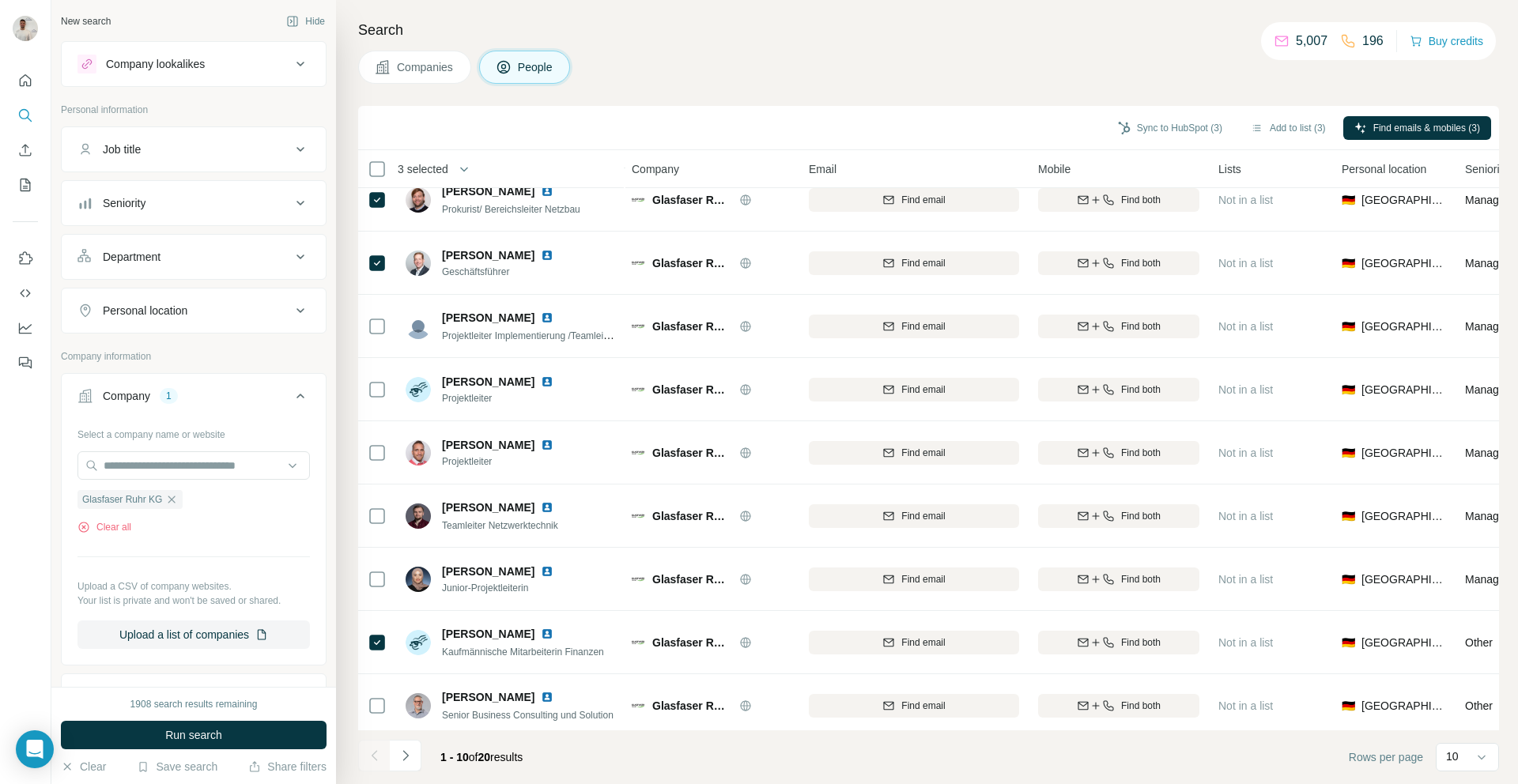
click at [412, 755] on icon "Navigate to next page" at bounding box center [405, 756] width 15 height 15
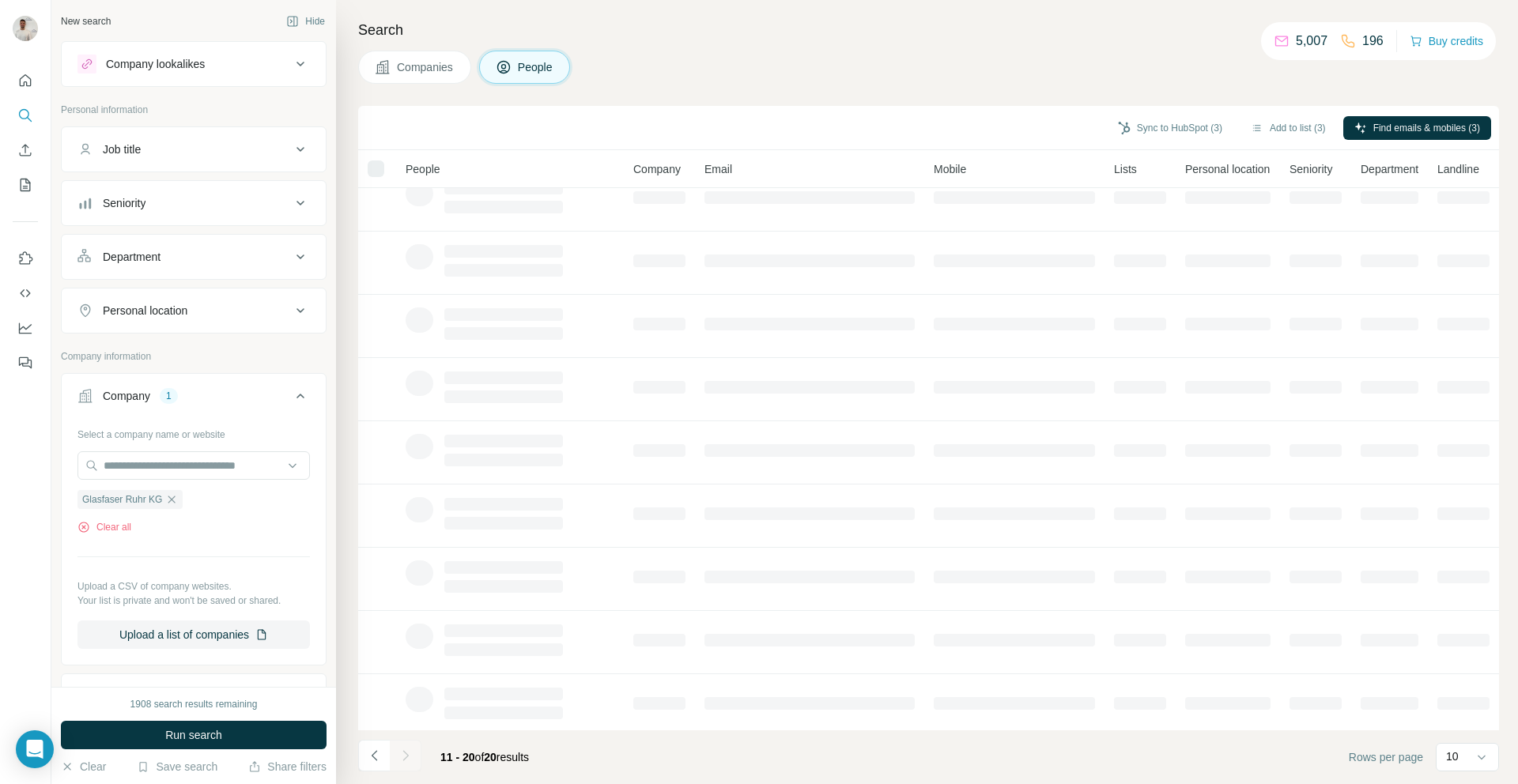
scroll to position [83, 0]
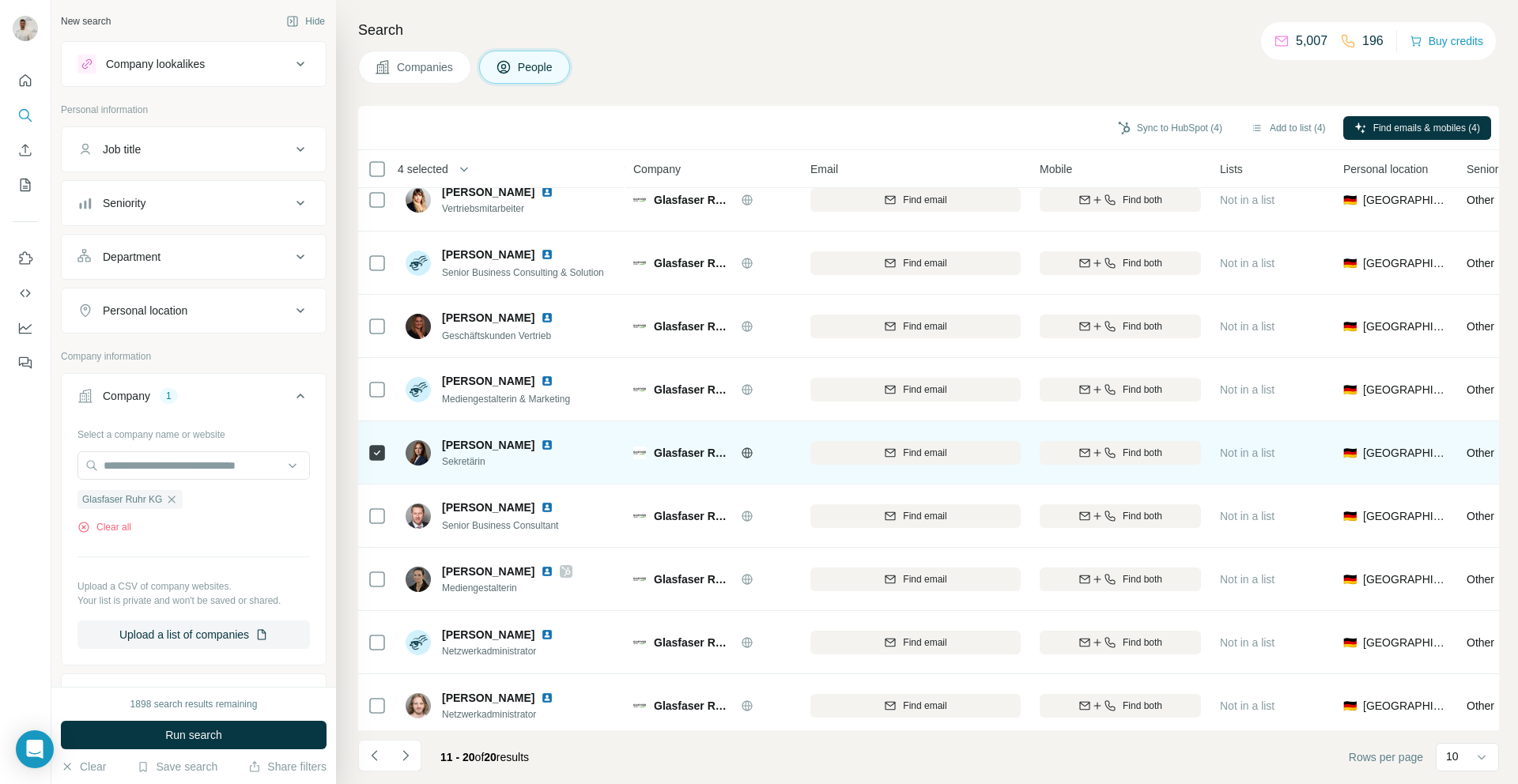
click at [549, 446] on img at bounding box center [547, 445] width 13 height 13
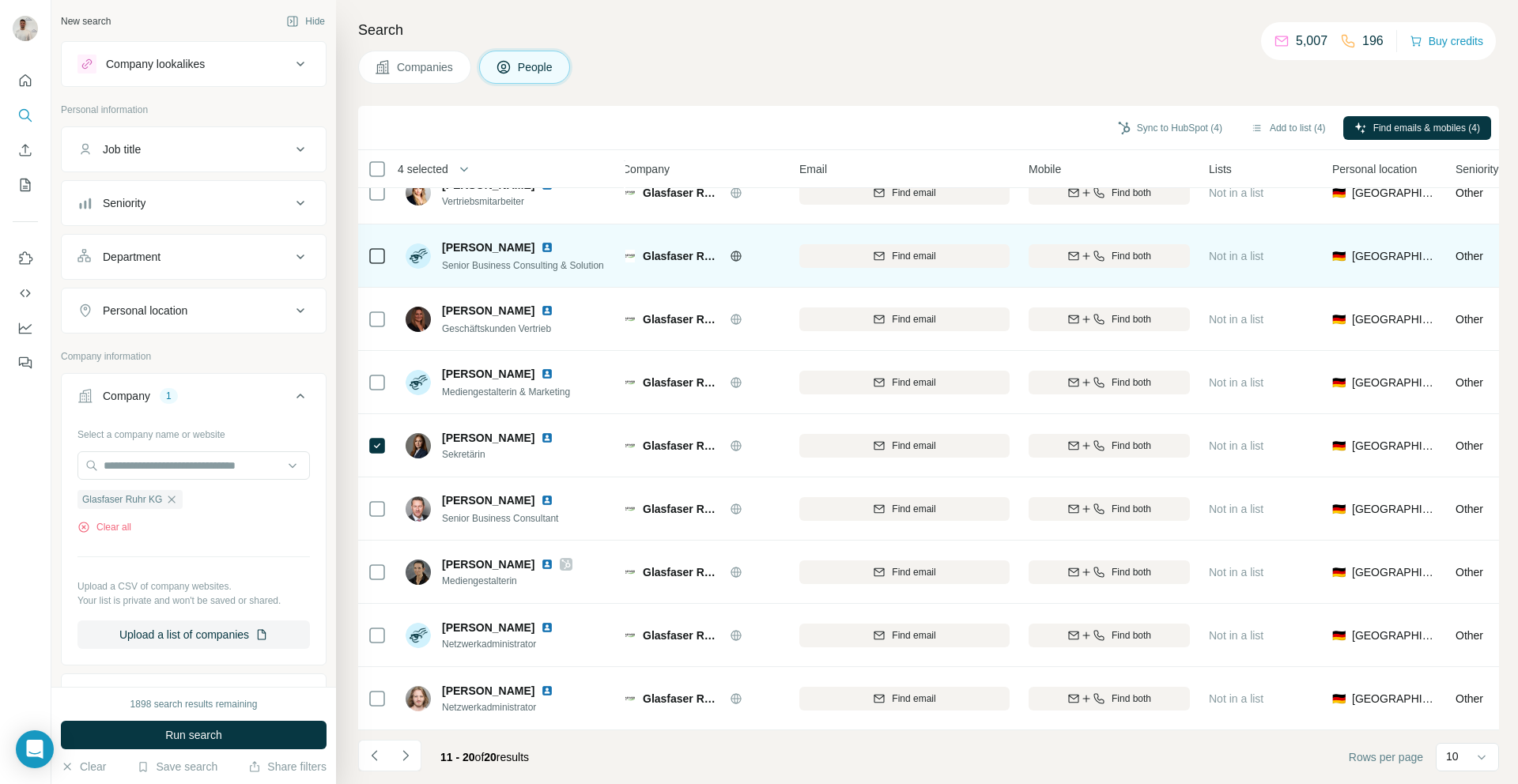
scroll to position [89, 11]
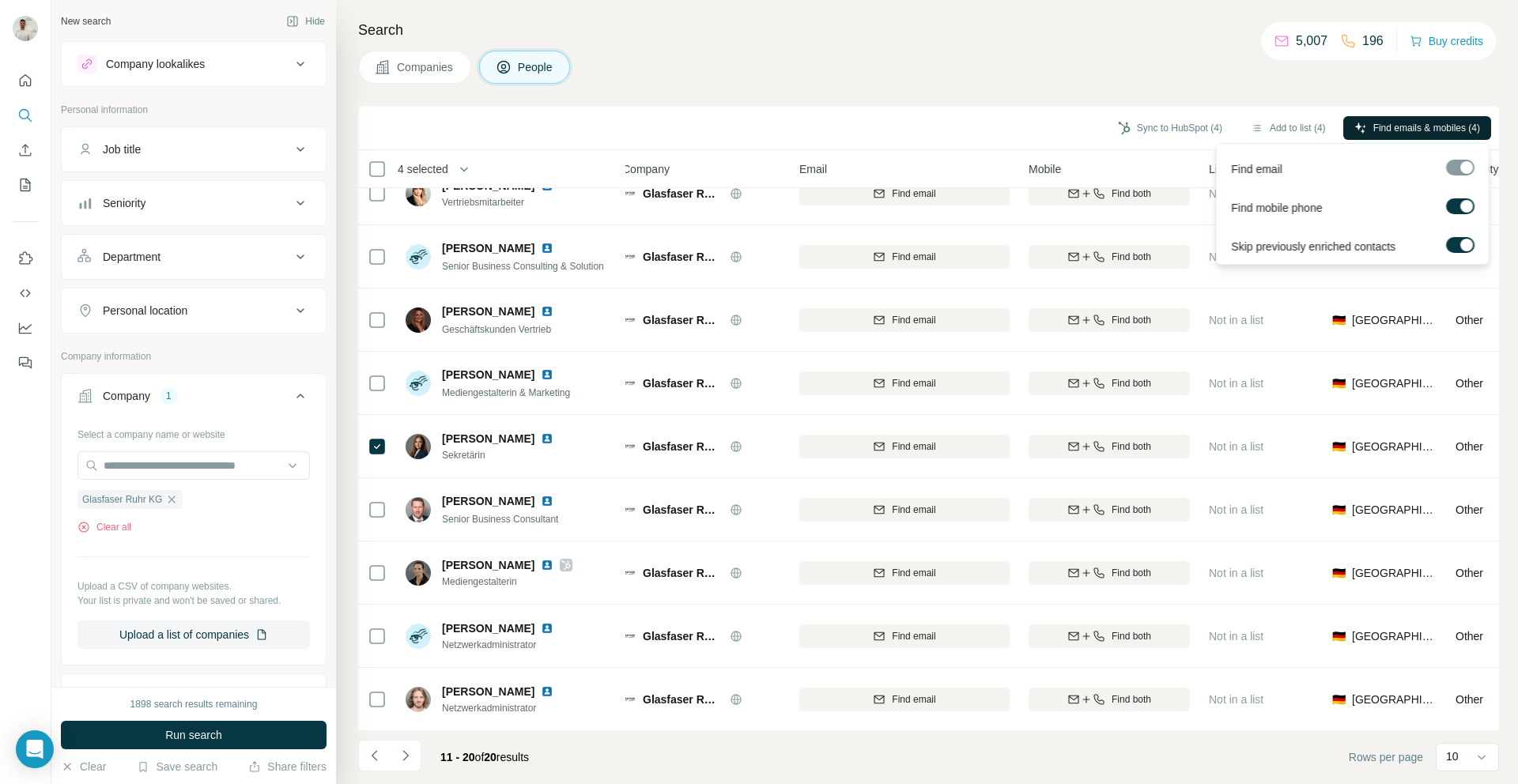
click at [1359, 129] on icon "button" at bounding box center [1361, 129] width 13 height 13
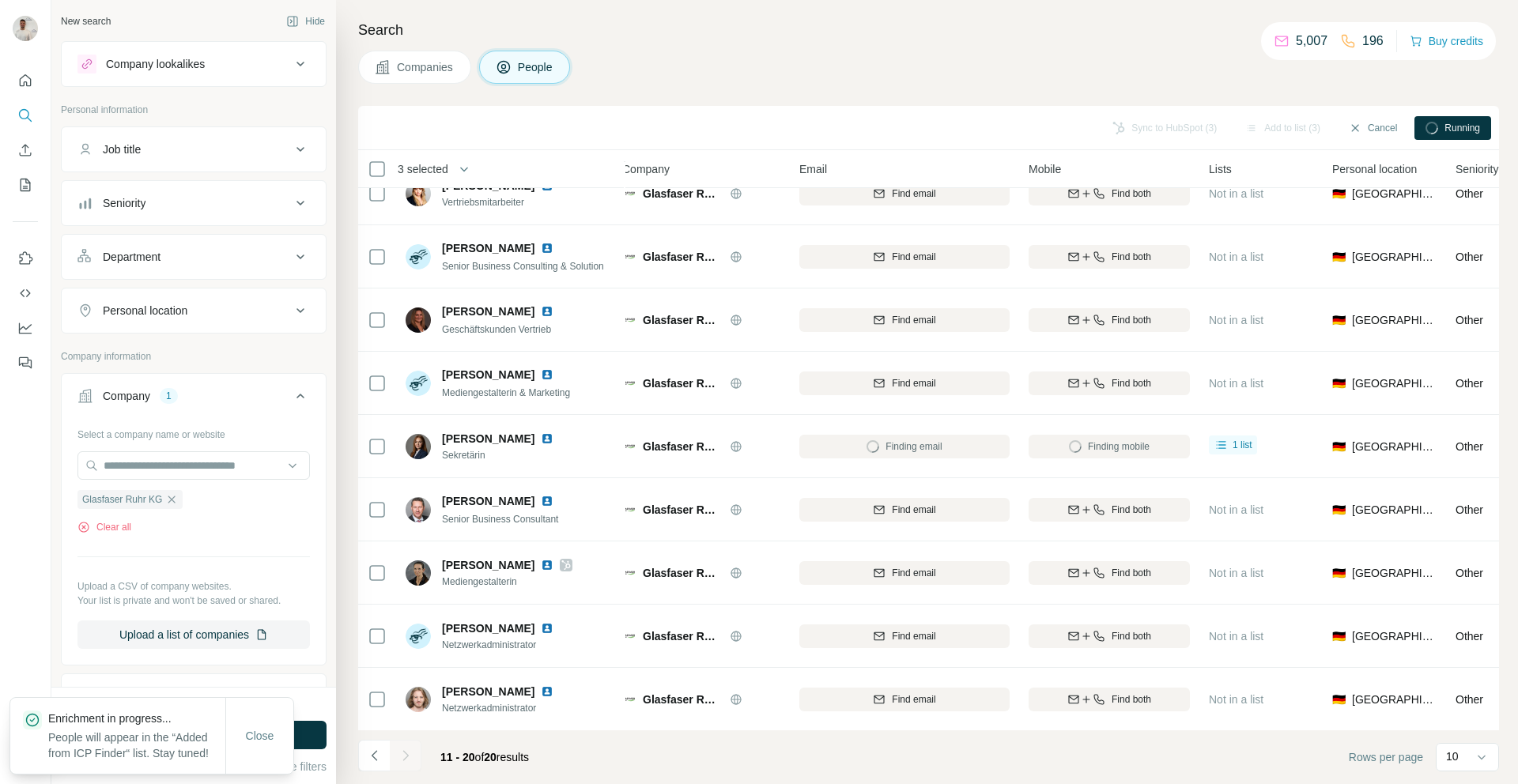
click at [372, 760] on icon "Navigate to previous page" at bounding box center [374, 756] width 15 height 15
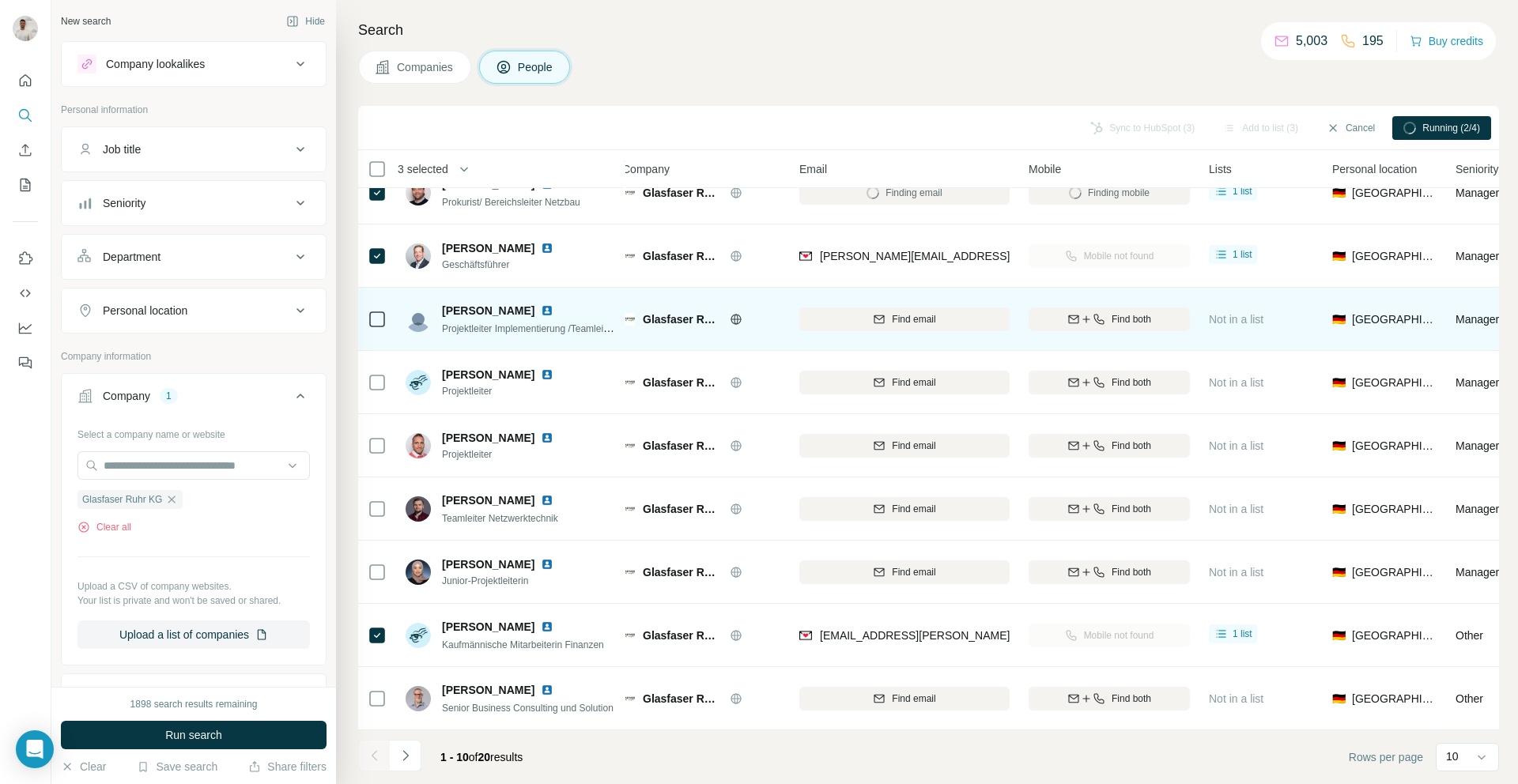
scroll to position [0, 11]
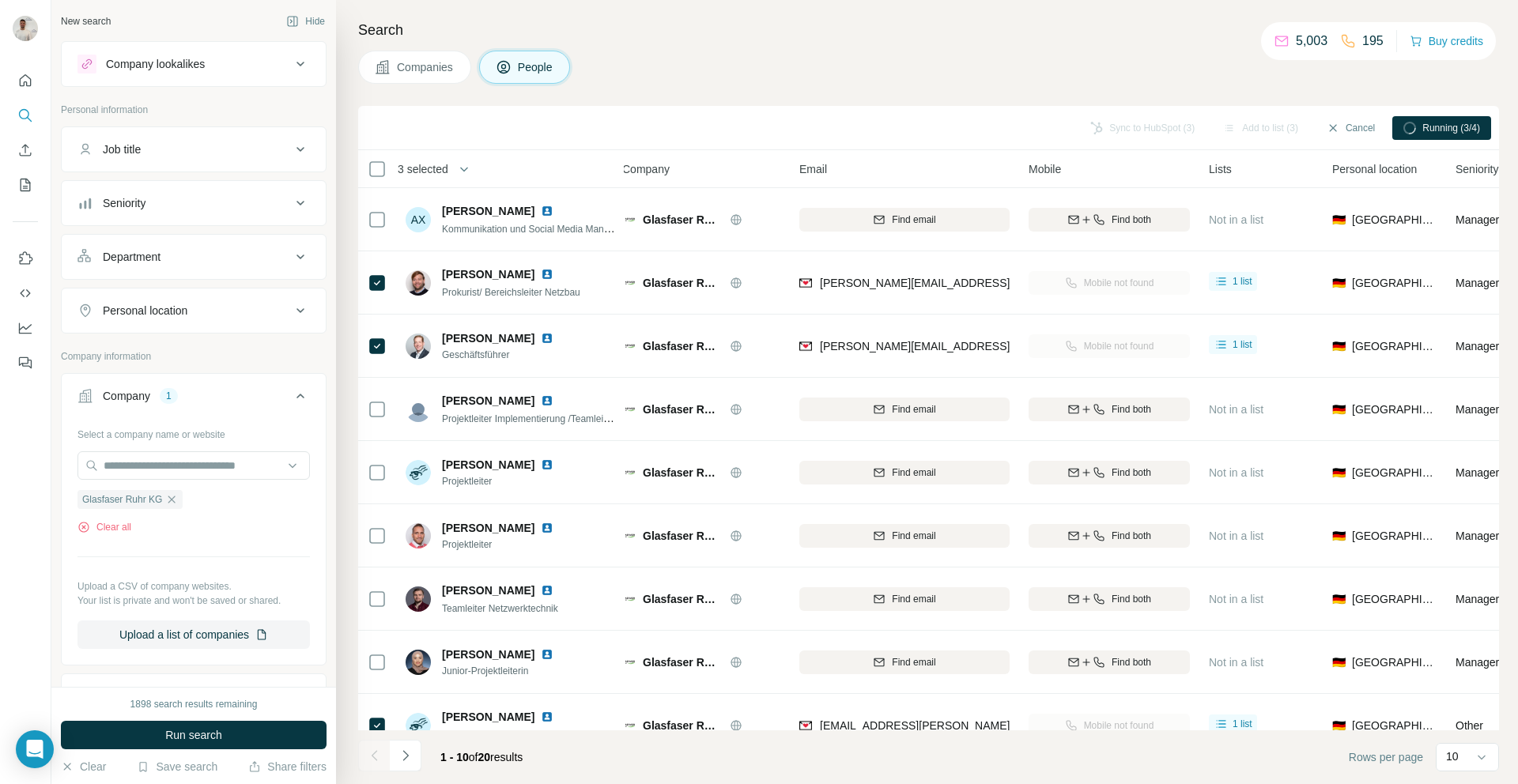
click at [406, 757] on icon "Navigate to next page" at bounding box center [405, 755] width 5 height 10
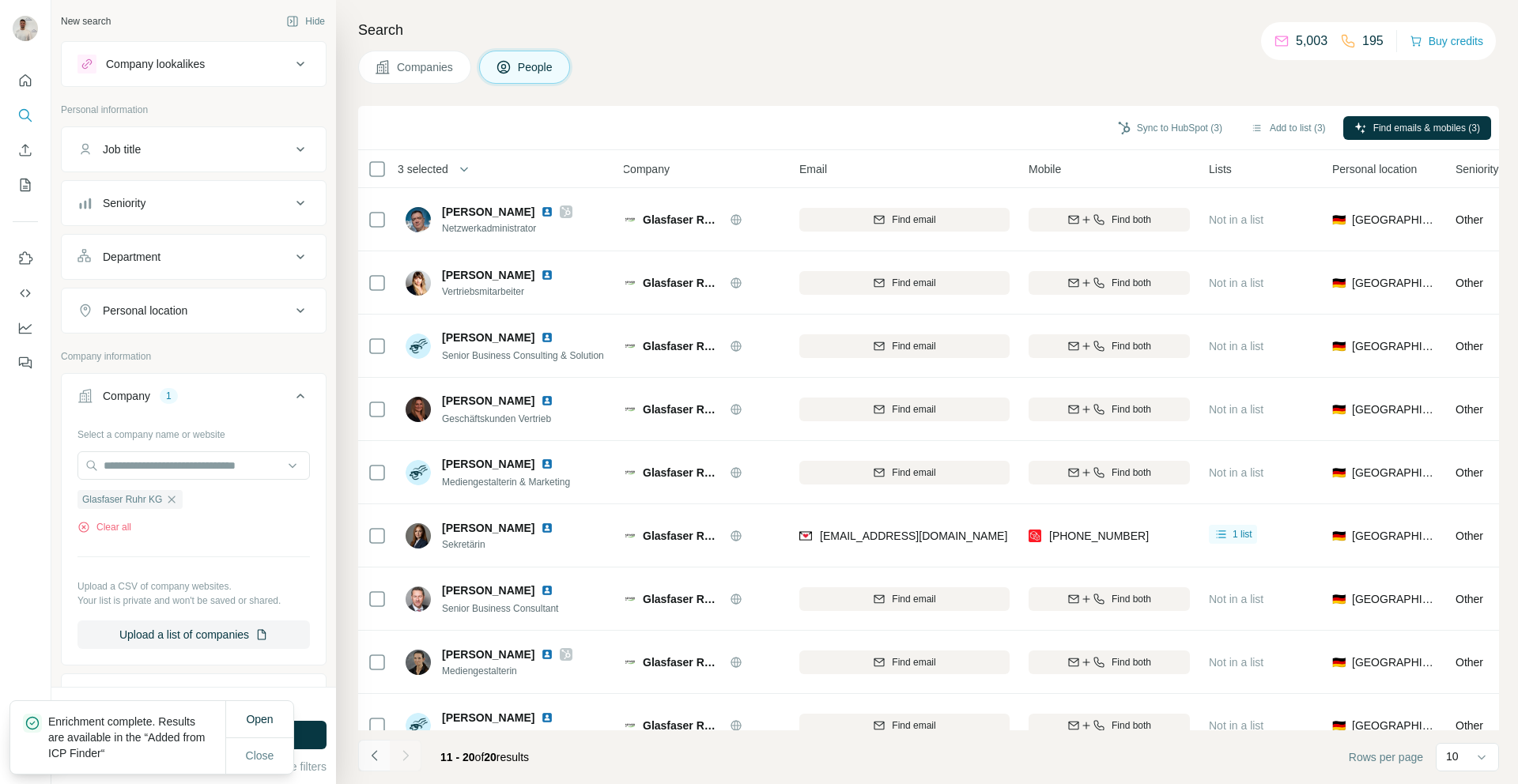
click at [371, 757] on icon "Navigate to previous page" at bounding box center [374, 756] width 15 height 15
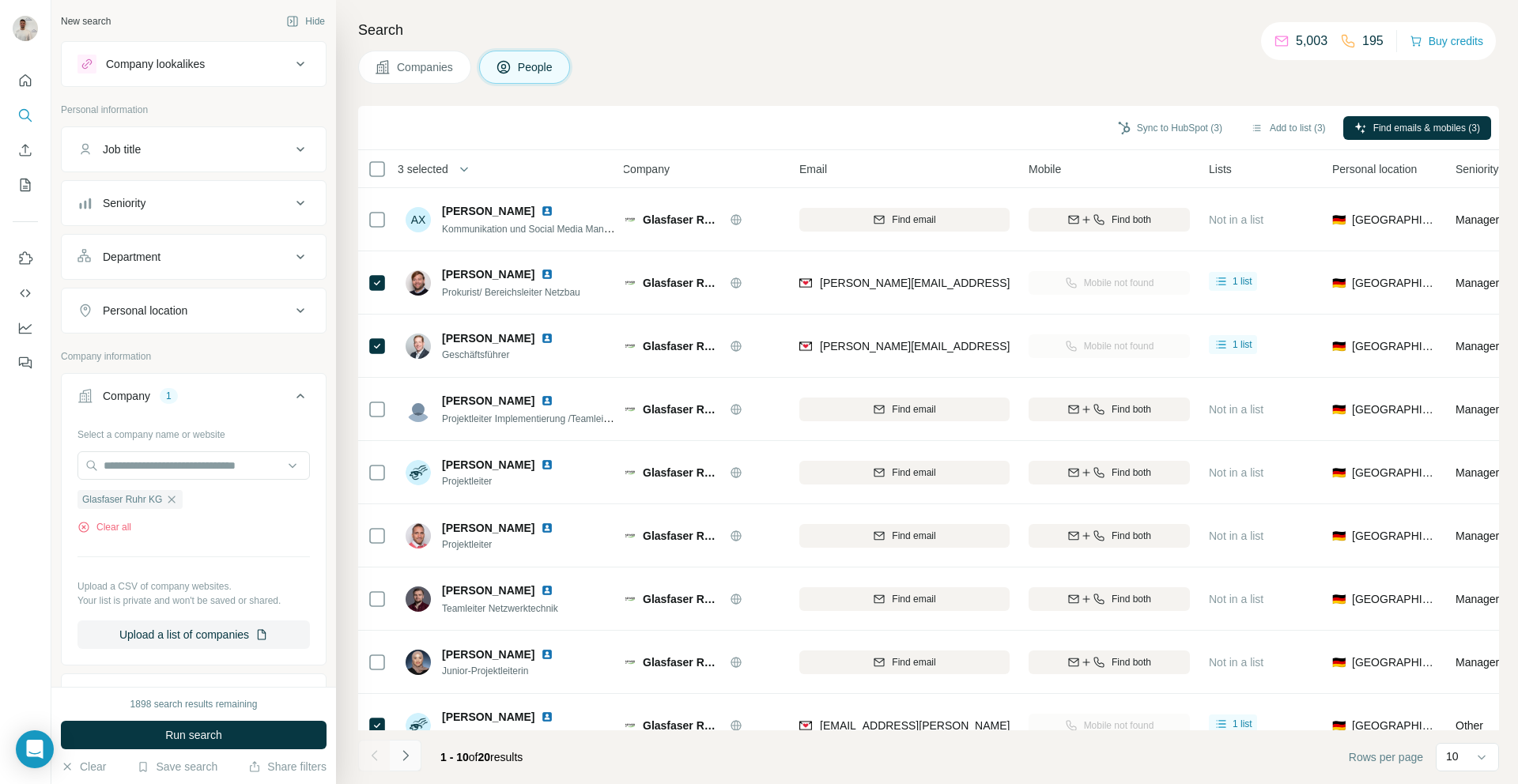
click at [400, 758] on icon "Navigate to next page" at bounding box center [405, 756] width 15 height 15
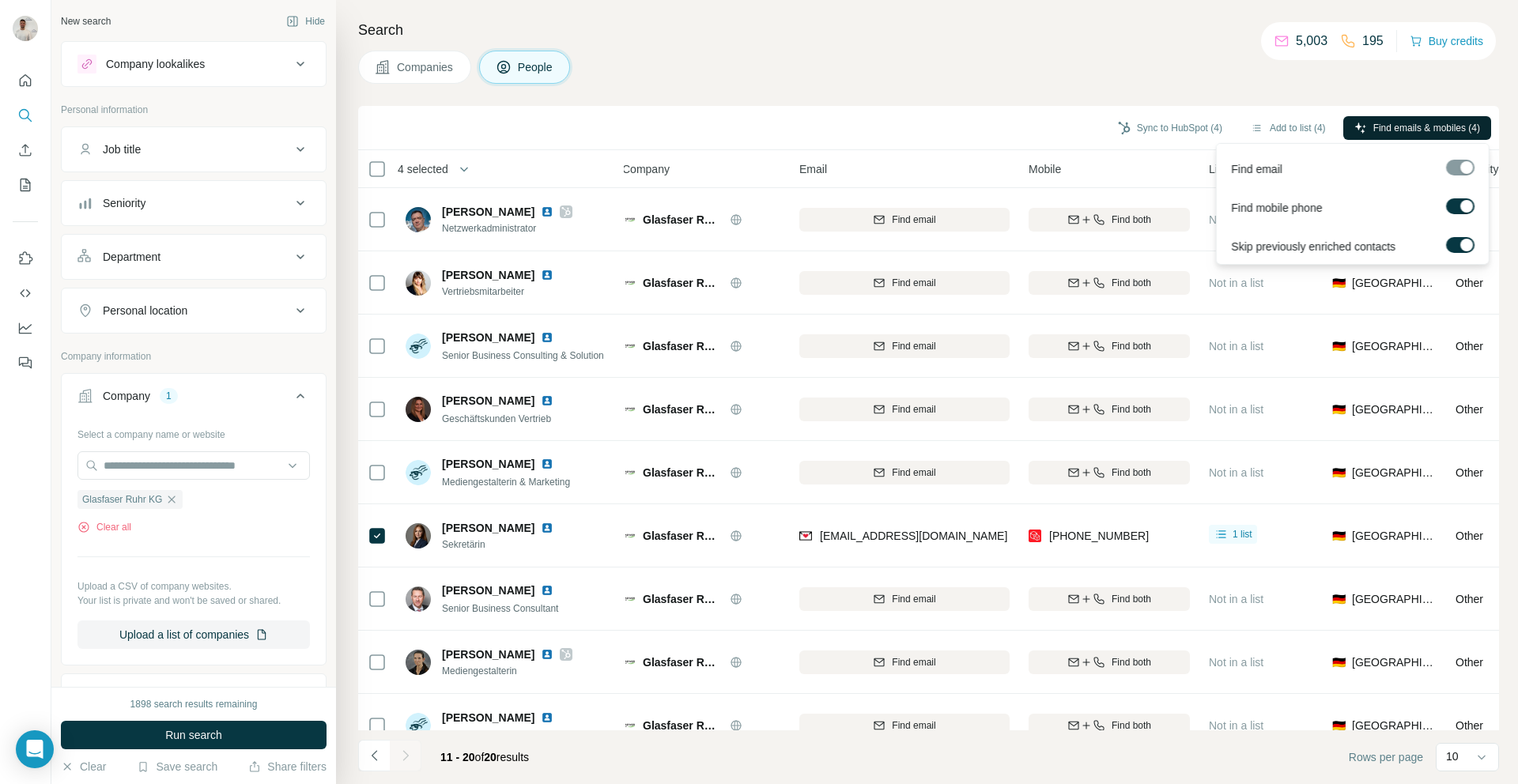
click at [1428, 121] on span "Find emails & mobiles (4)" at bounding box center [1427, 129] width 107 height 15
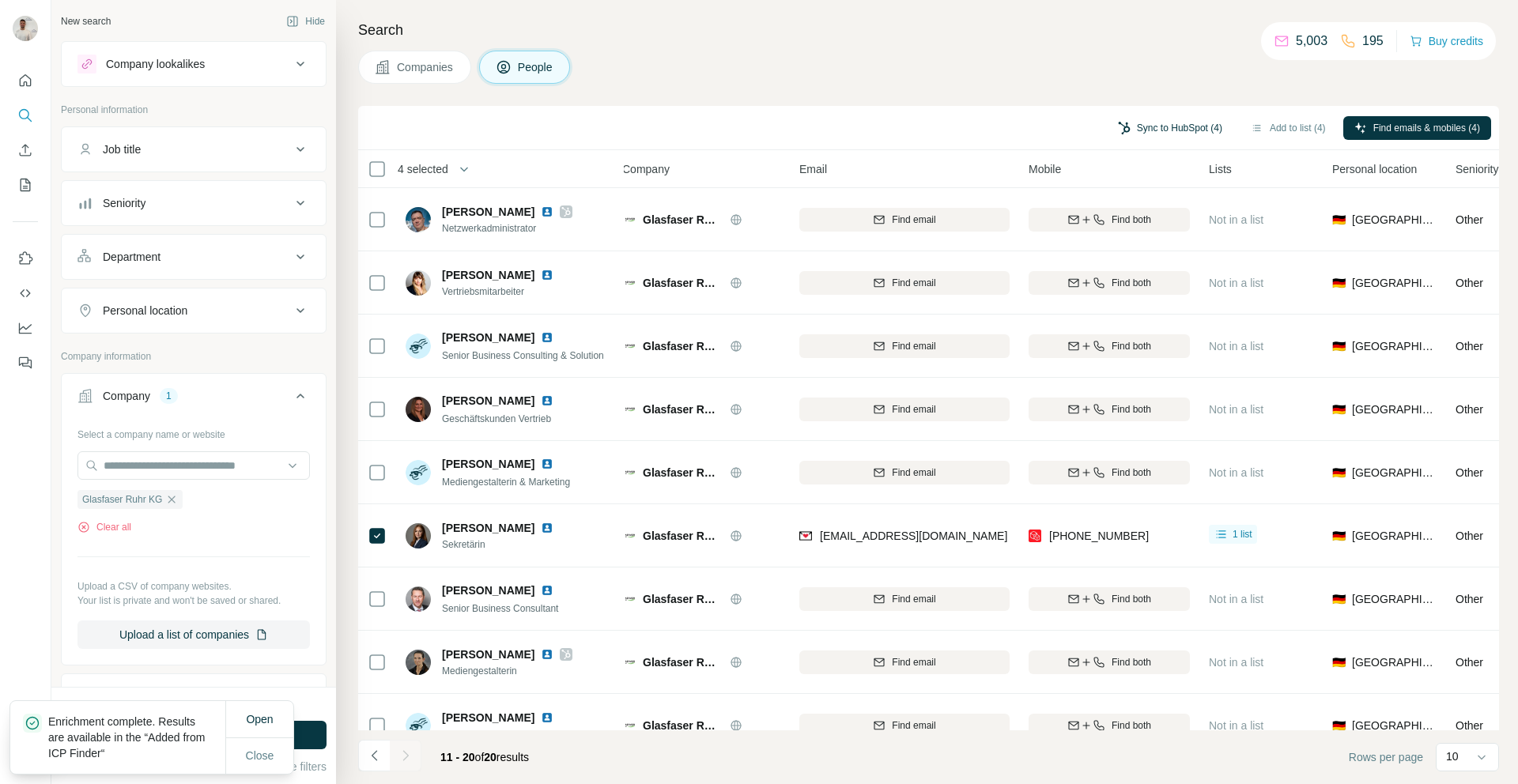
click at [1122, 129] on button "Sync to HubSpot (4)" at bounding box center [1170, 129] width 127 height 24
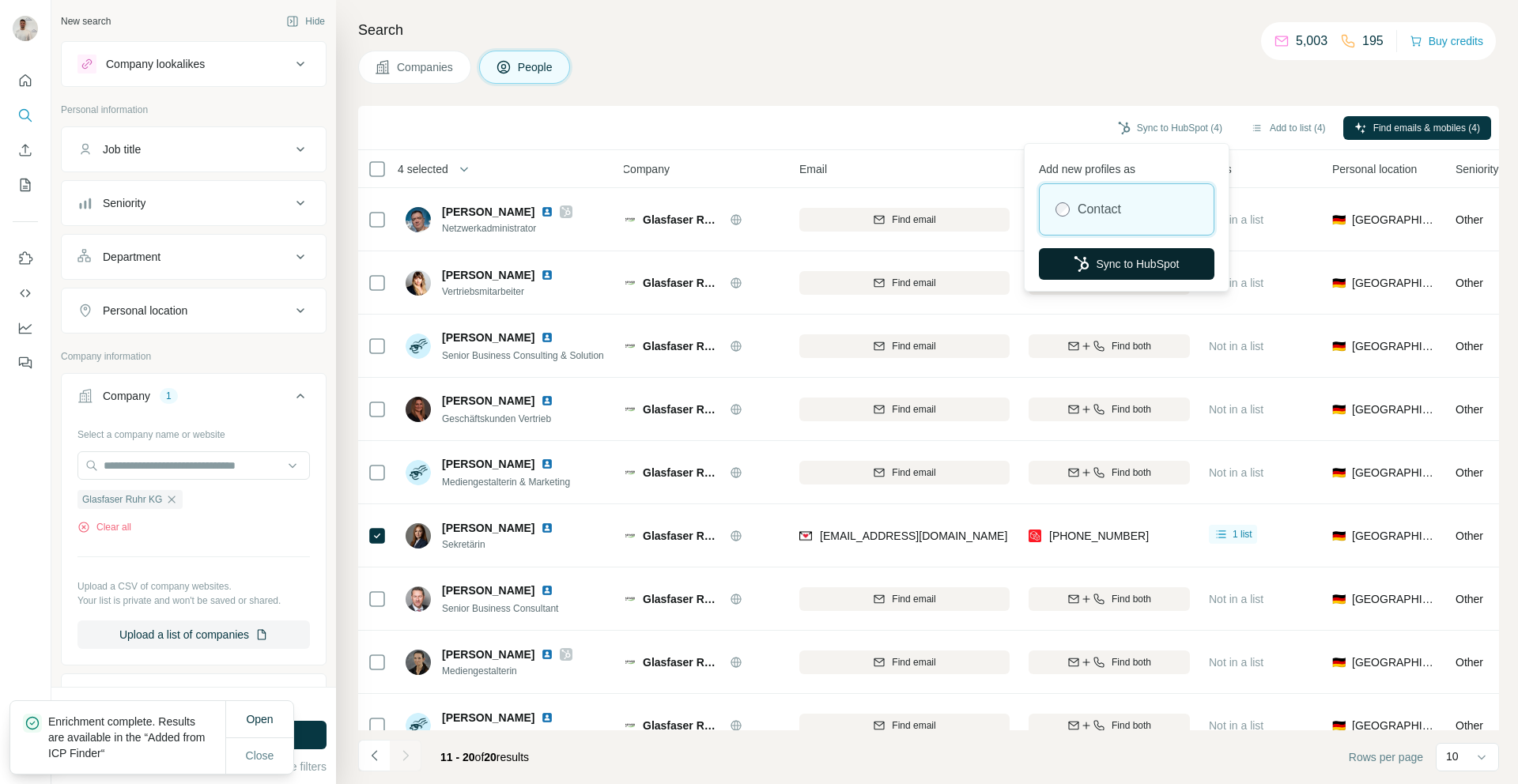
click at [1124, 257] on button "Sync to HubSpot" at bounding box center [1127, 263] width 176 height 32
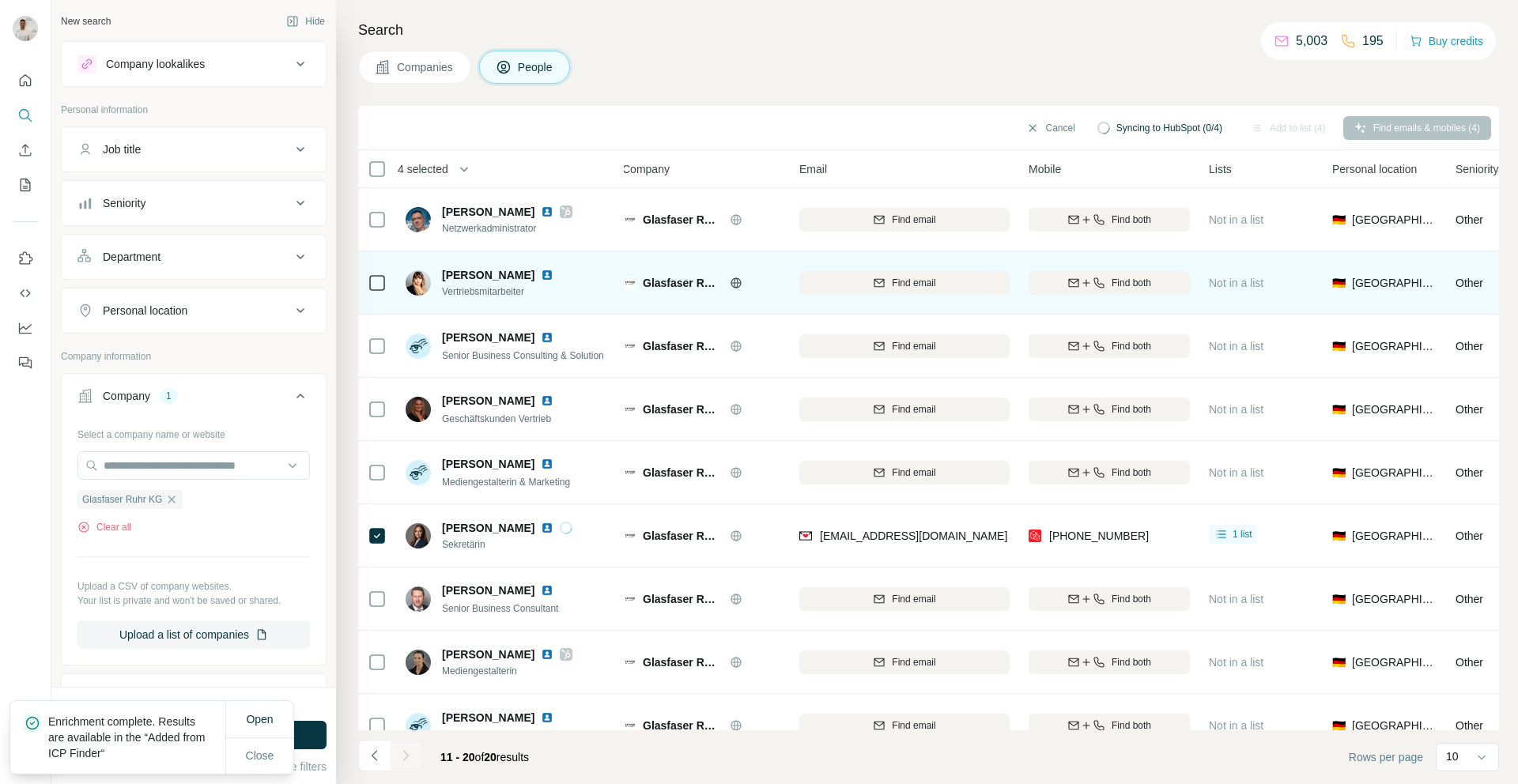
scroll to position [15, 11]
